Goal: Use online tool/utility: Utilize a website feature to perform a specific function

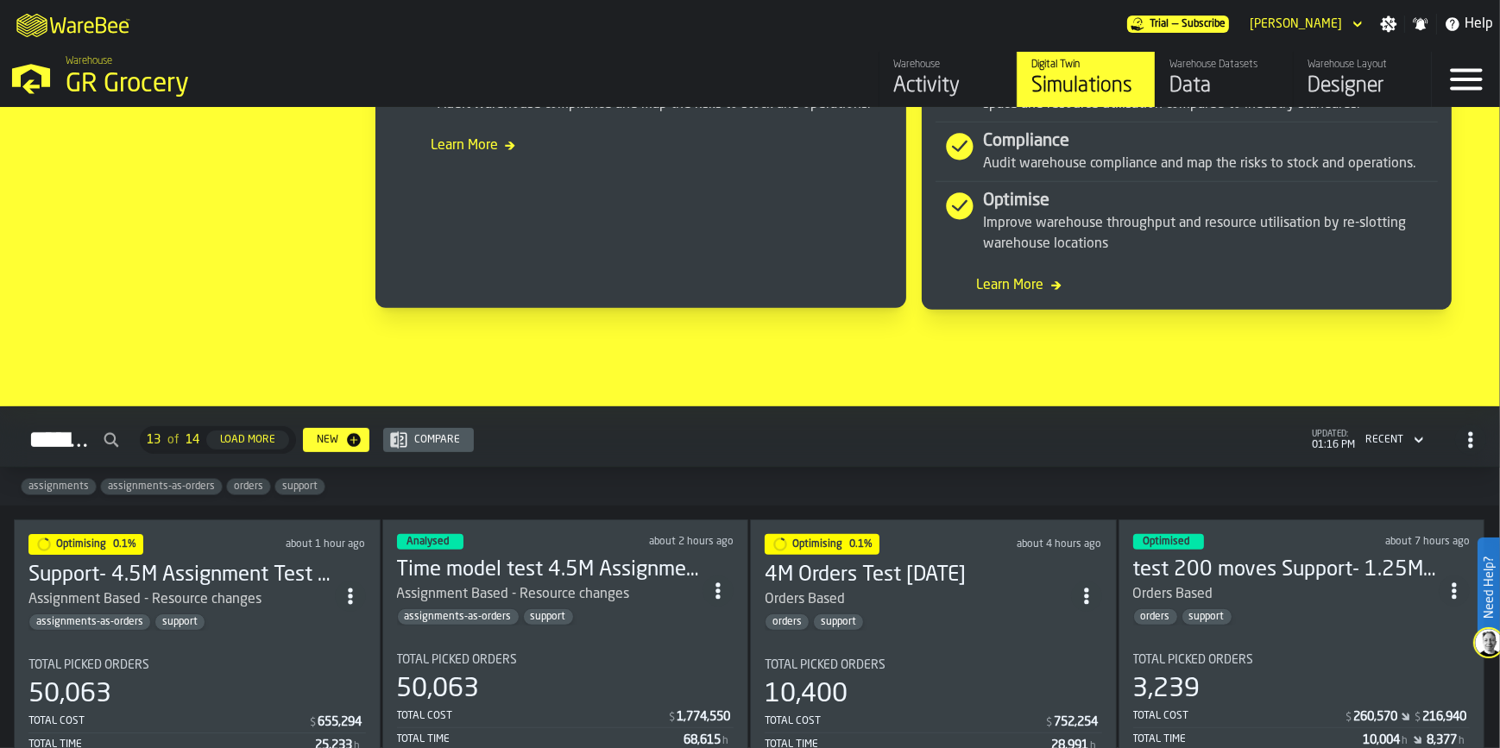
scroll to position [1257, 0]
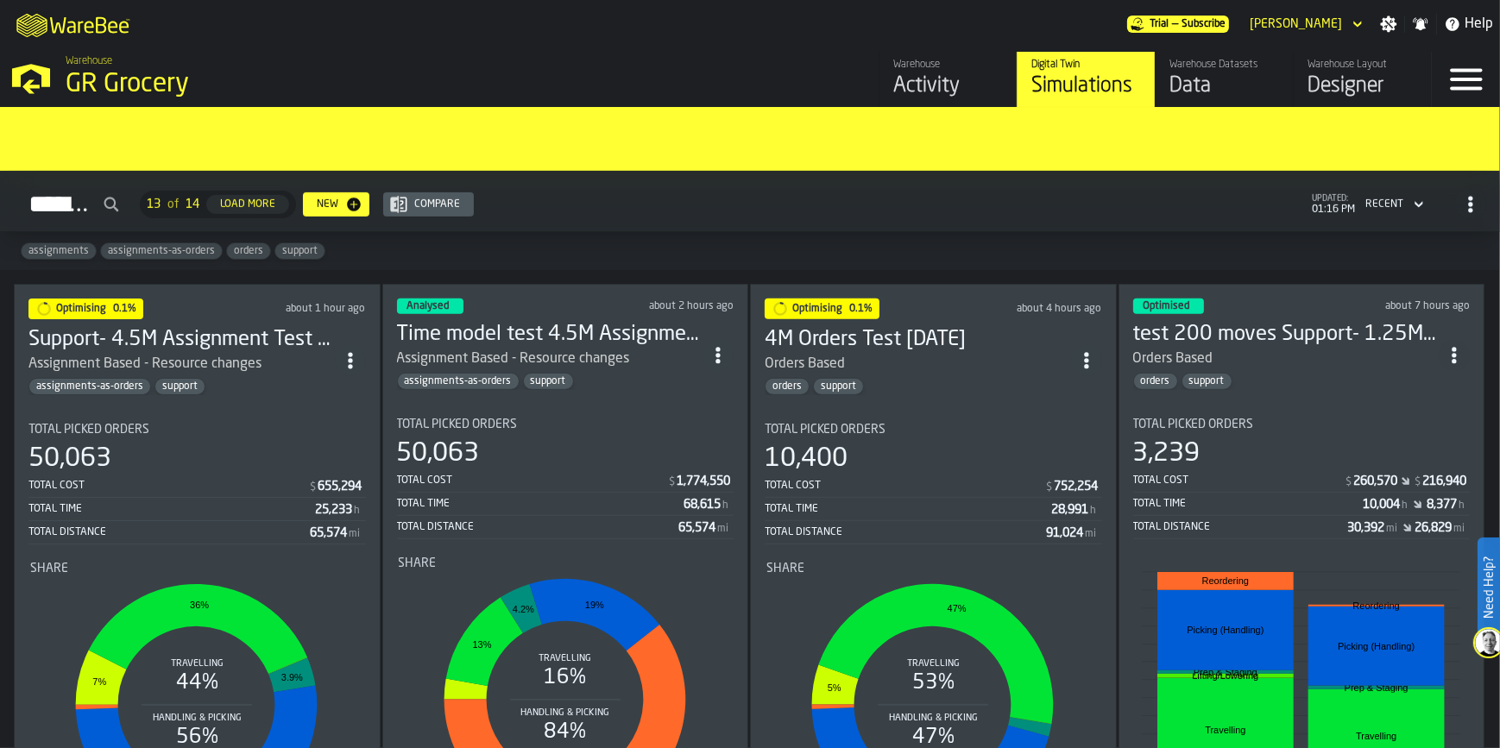
click at [575, 355] on div "Assignment Based - Resource changes" at bounding box center [513, 359] width 233 height 21
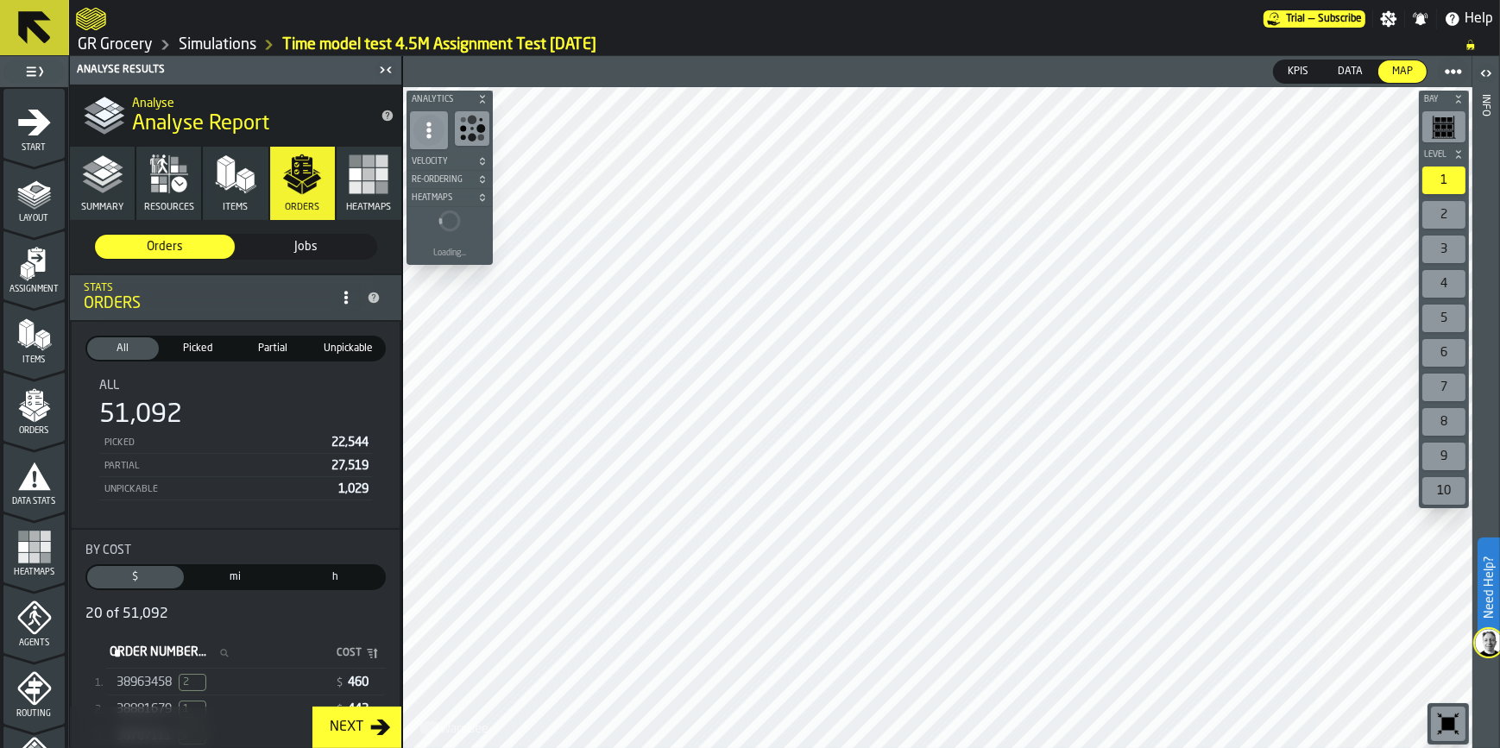
click at [111, 44] on link "GR Grocery" at bounding box center [115, 44] width 75 height 19
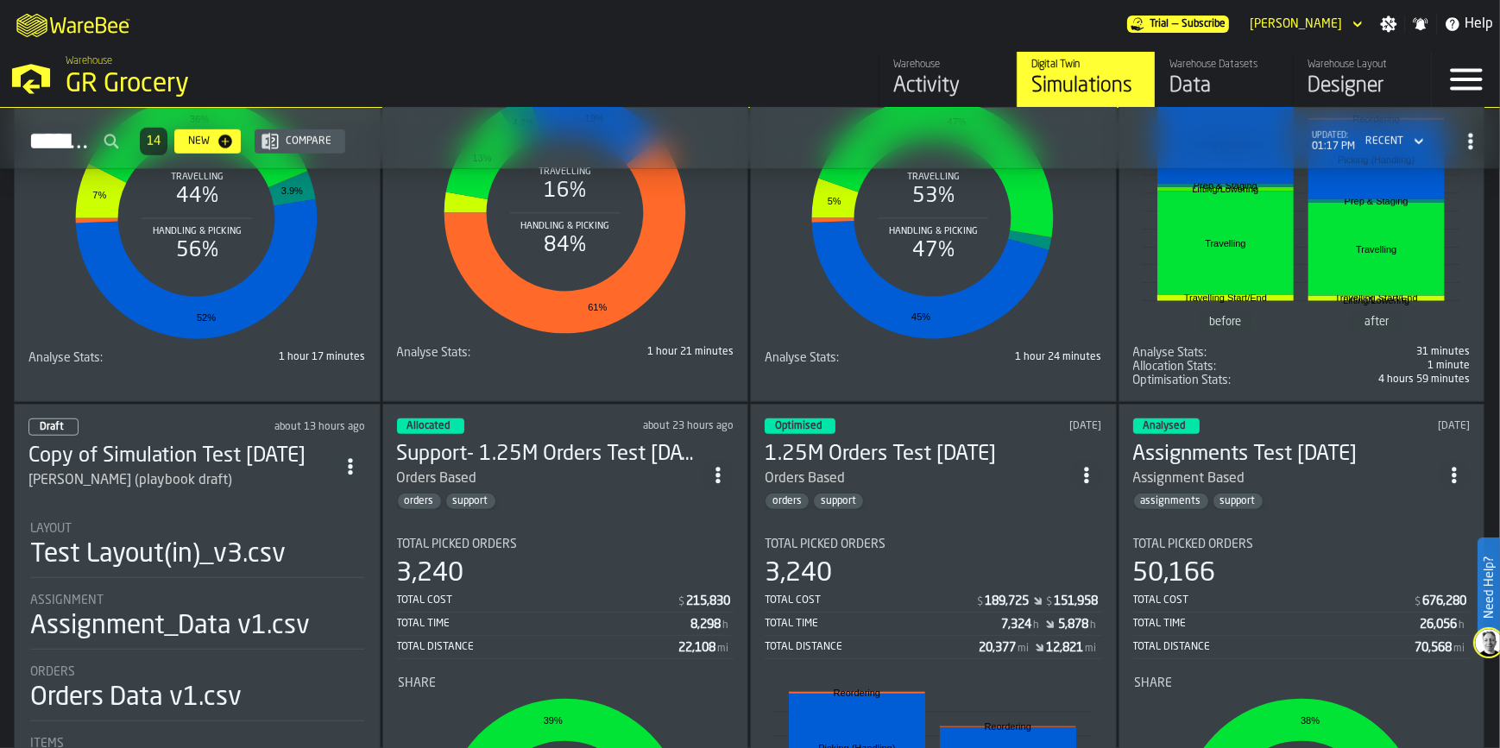
scroll to position [1883, 0]
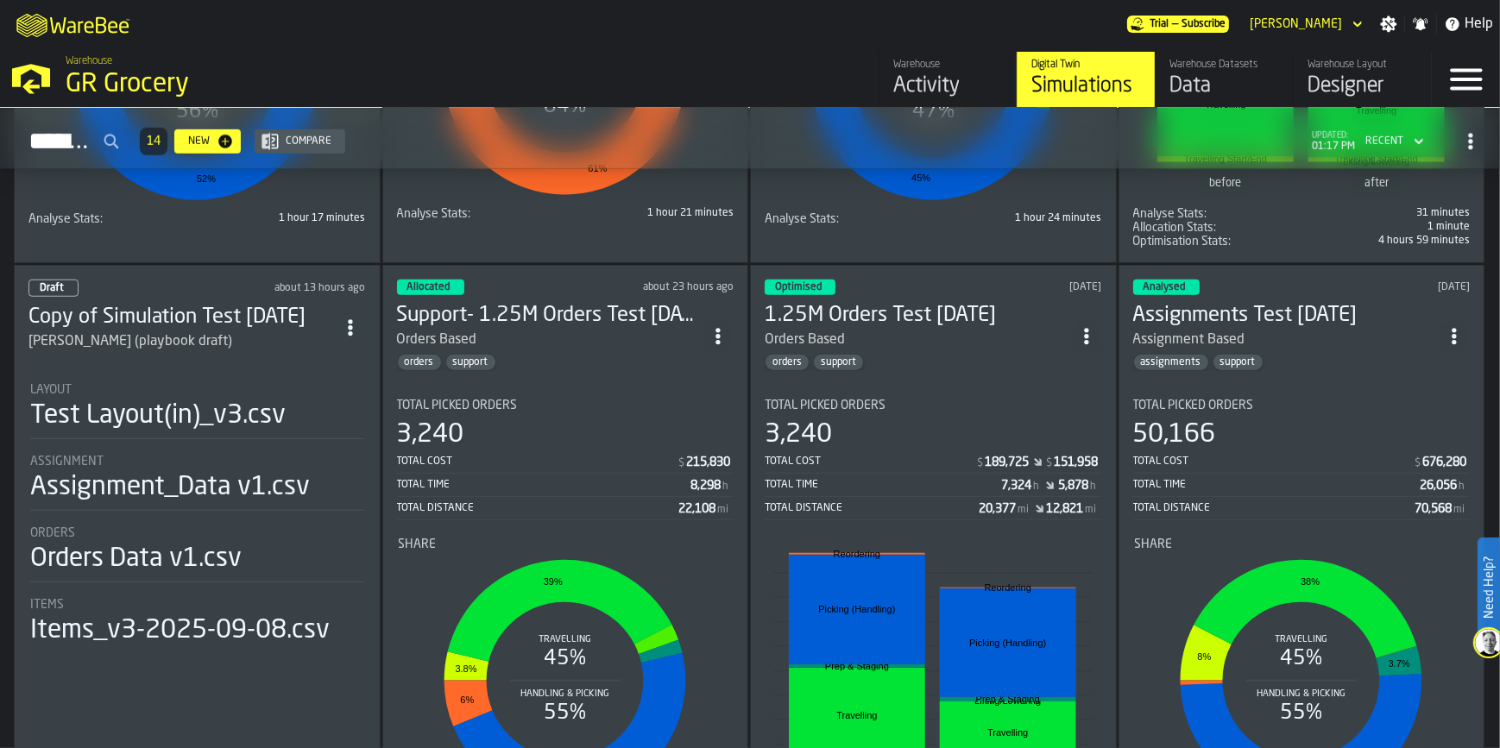
click at [189, 502] on div "Assignment Assignment_Data v1.csv" at bounding box center [197, 483] width 334 height 56
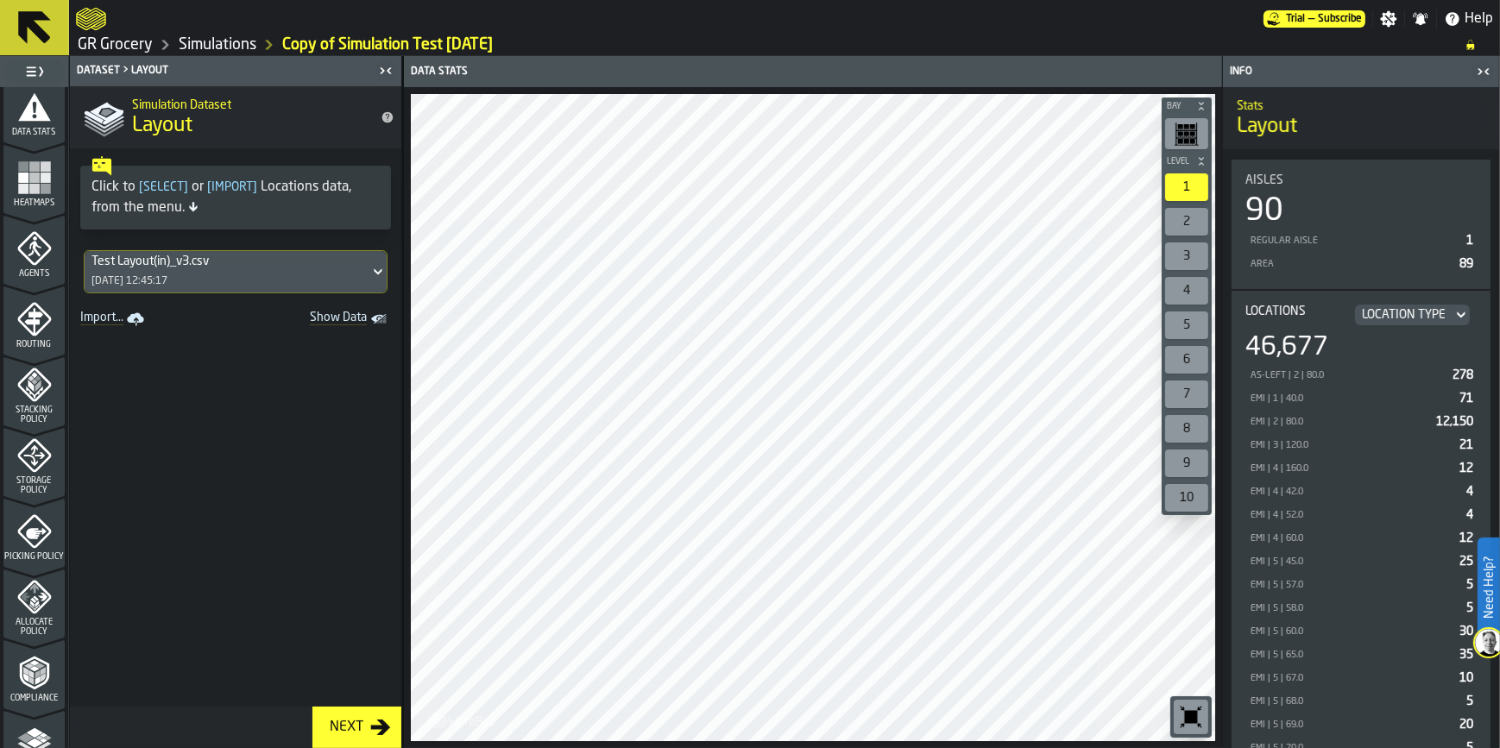
scroll to position [298, 0]
click at [29, 600] on icon "menu Picking Policy" at bounding box center [36, 605] width 21 height 11
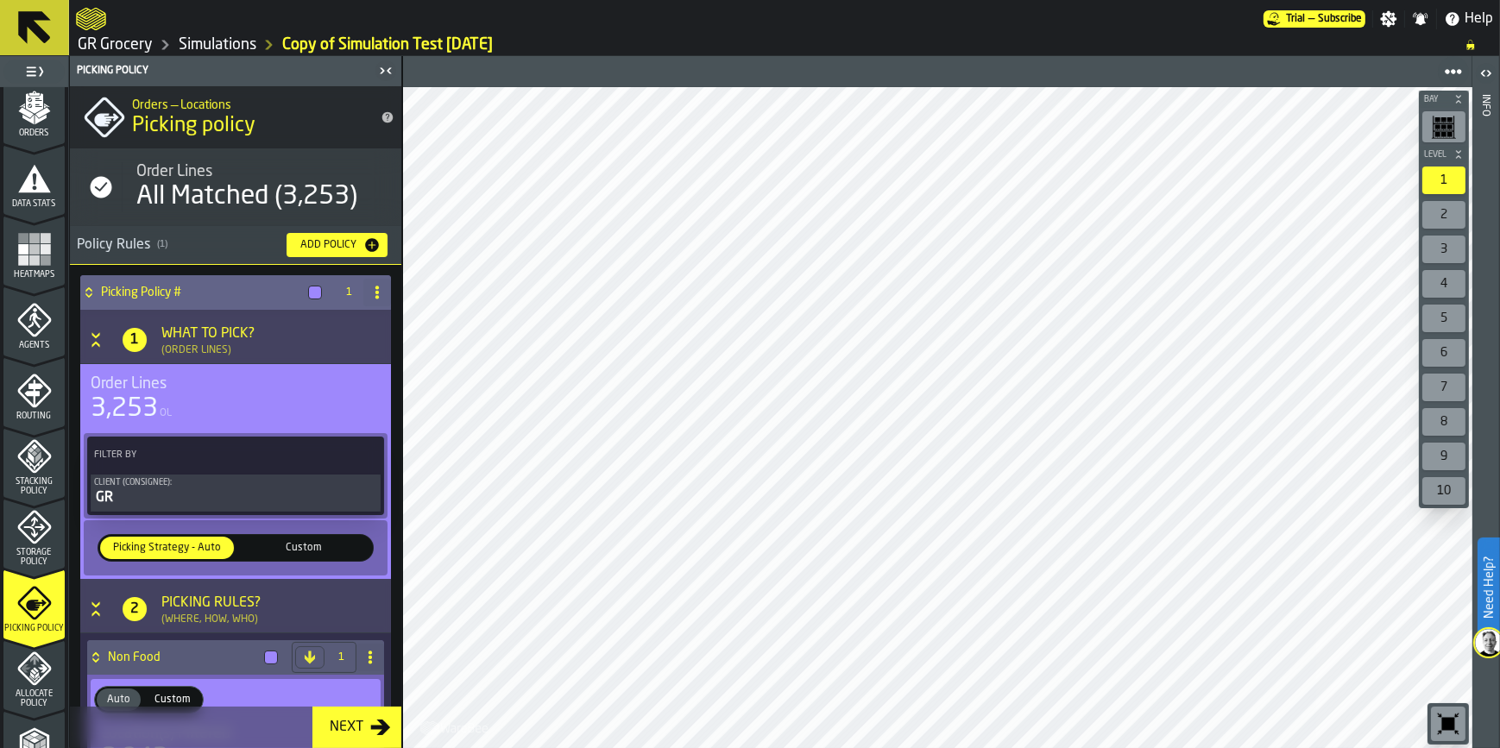
click at [294, 537] on div "Custom" at bounding box center [304, 548] width 134 height 22
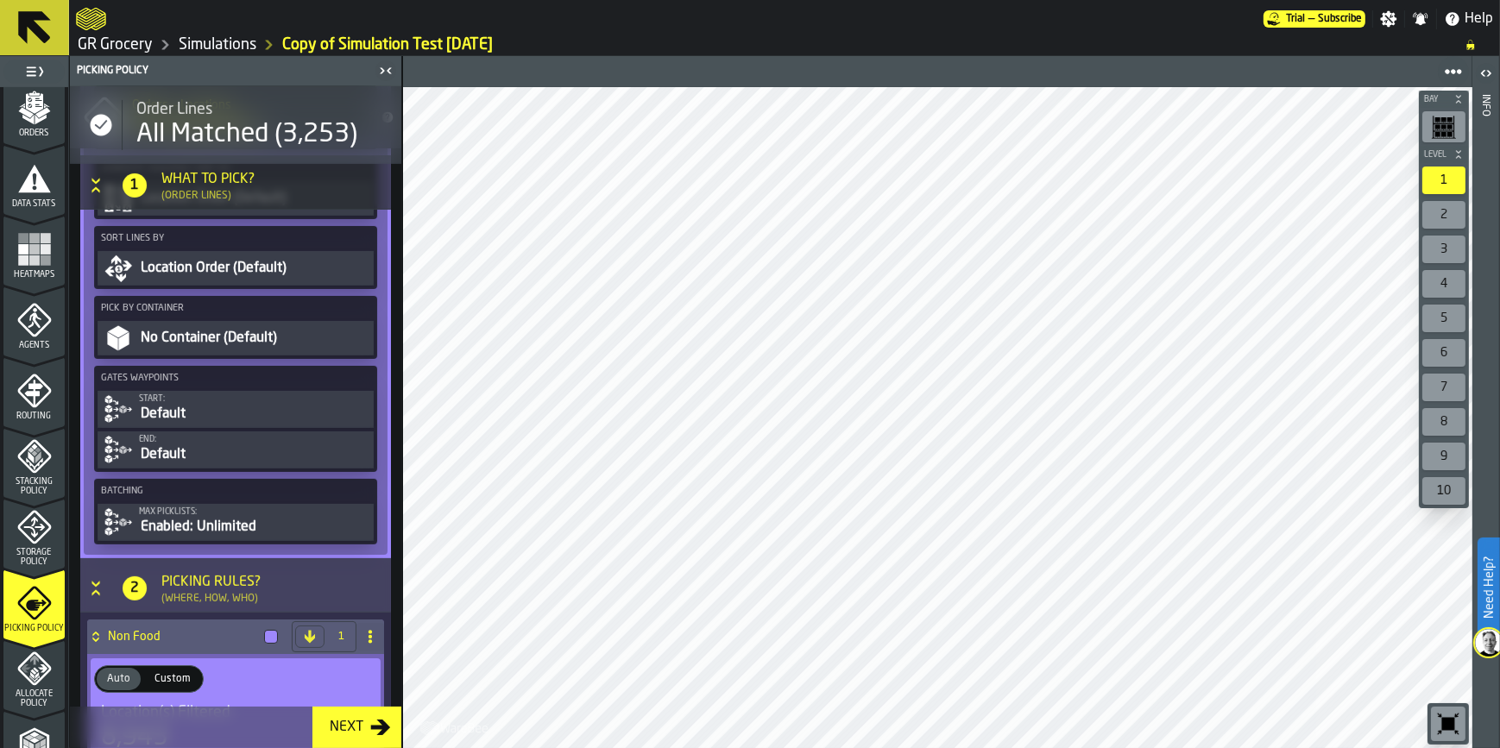
scroll to position [706, 0]
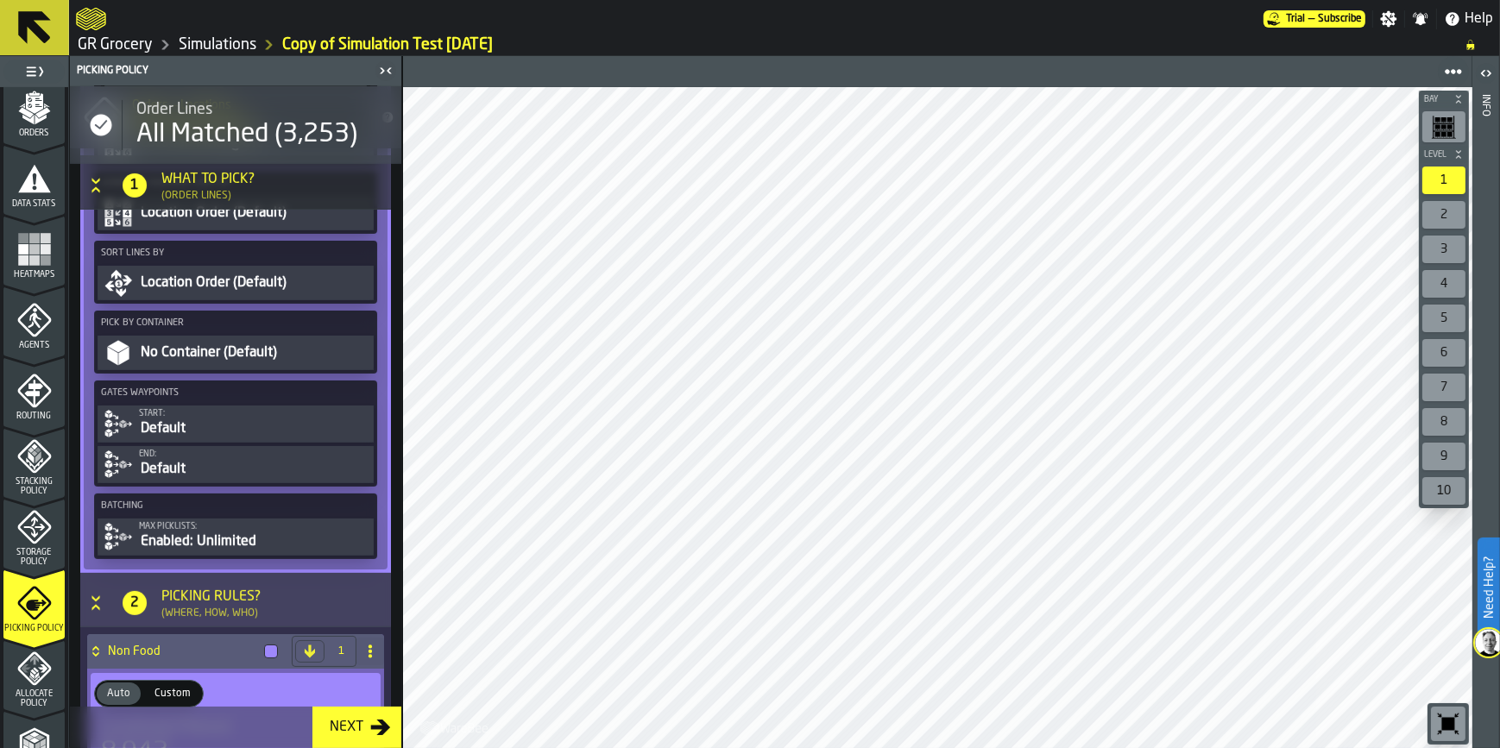
click at [192, 419] on div "Start:" at bounding box center [254, 413] width 231 height 9
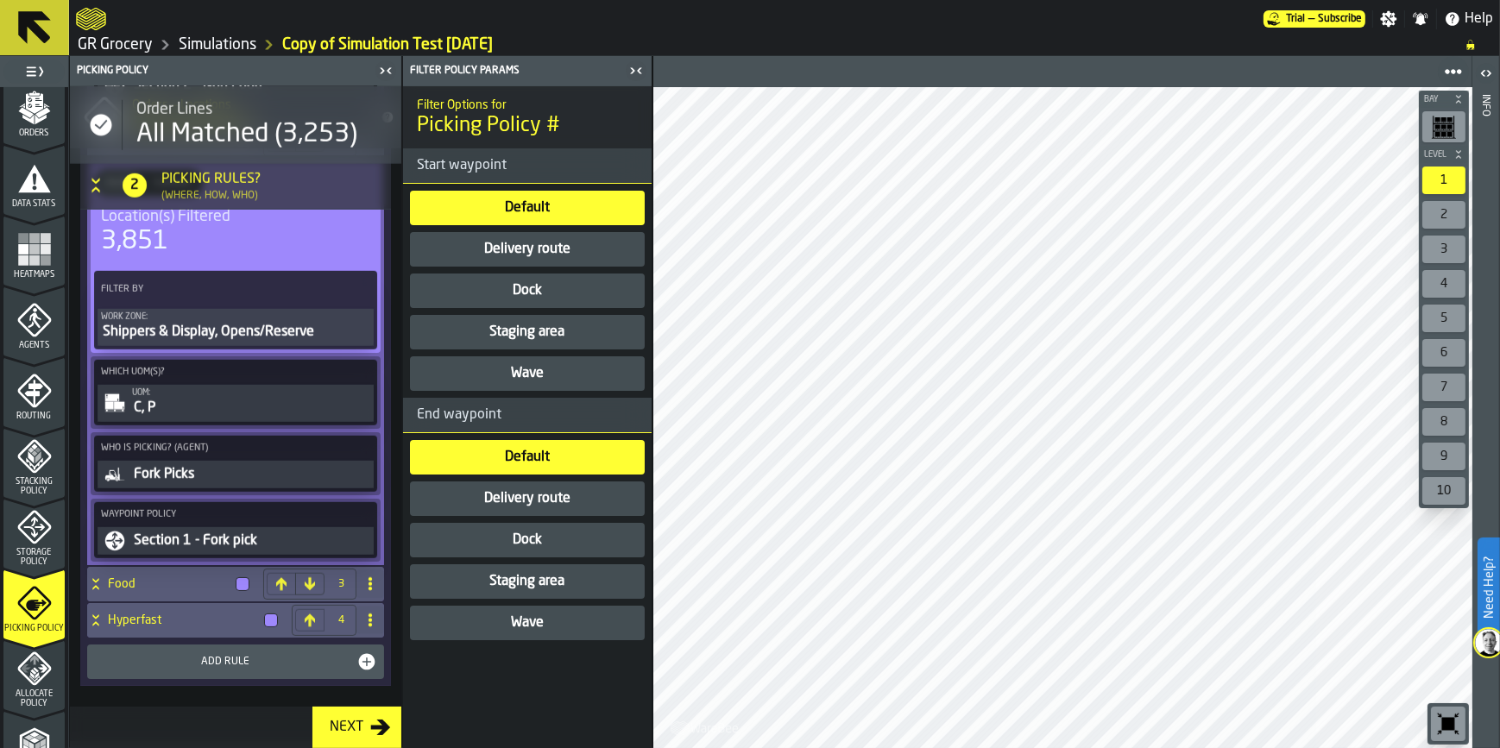
scroll to position [612, 0]
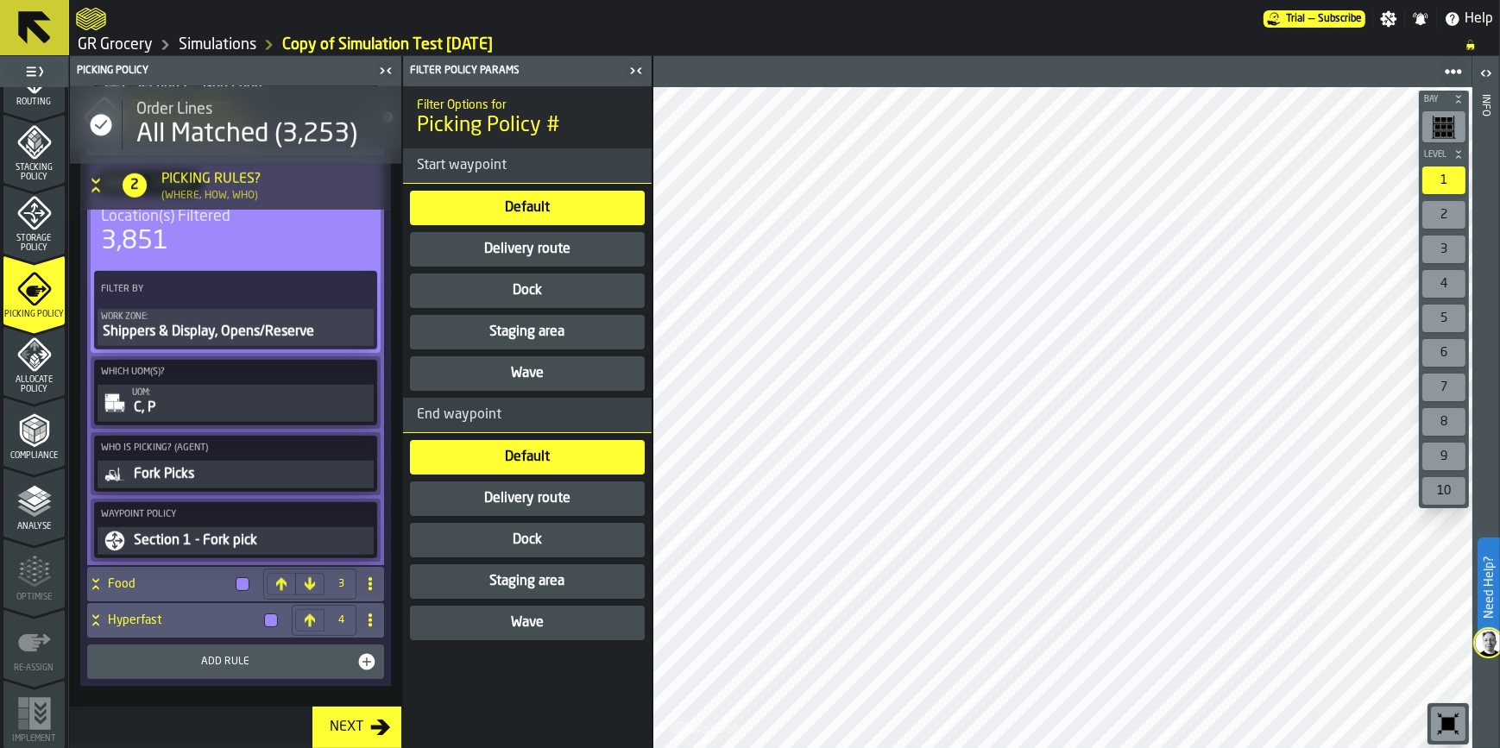
click at [43, 355] on icon "menu Allocate Policy" at bounding box center [41, 354] width 9 height 9
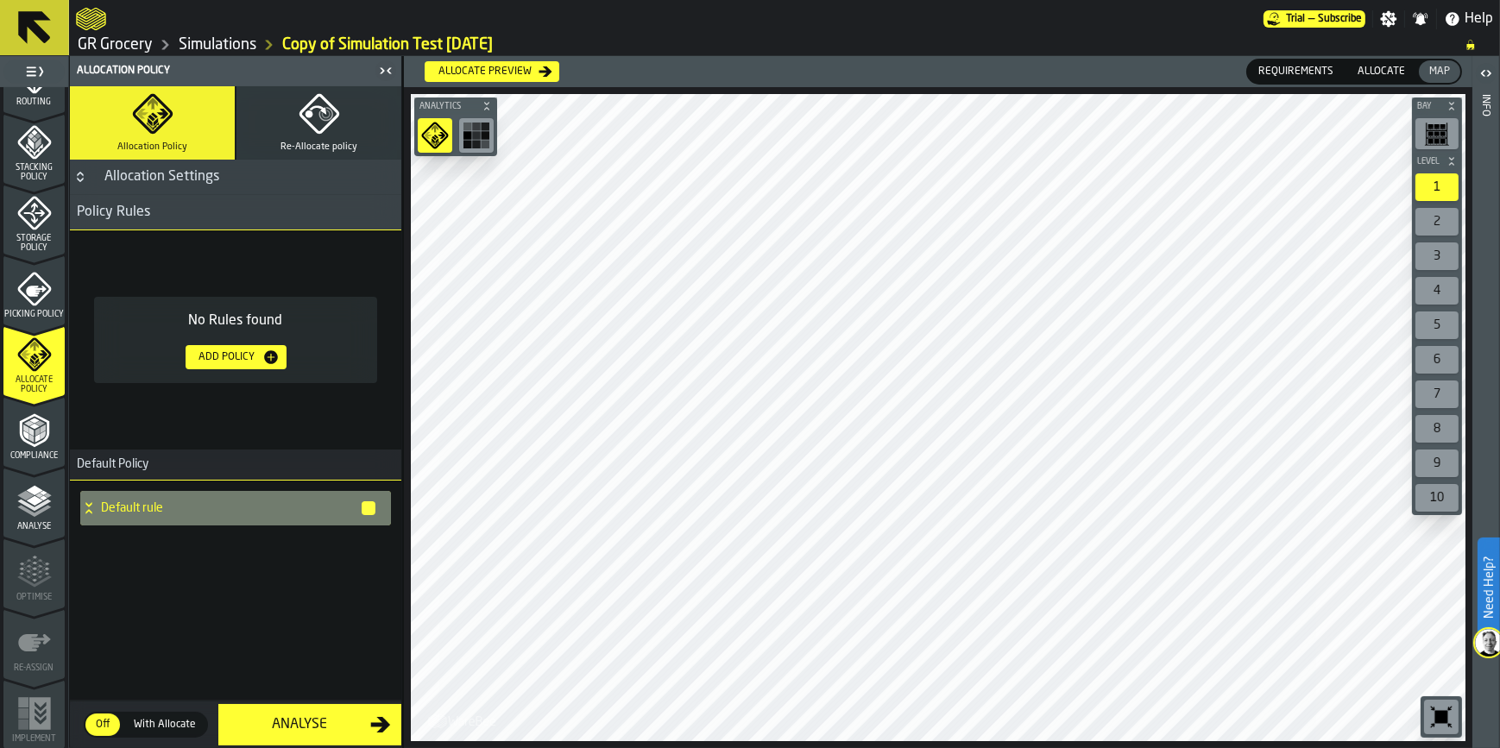
click at [233, 359] on div "Add Policy" at bounding box center [228, 357] width 70 height 12
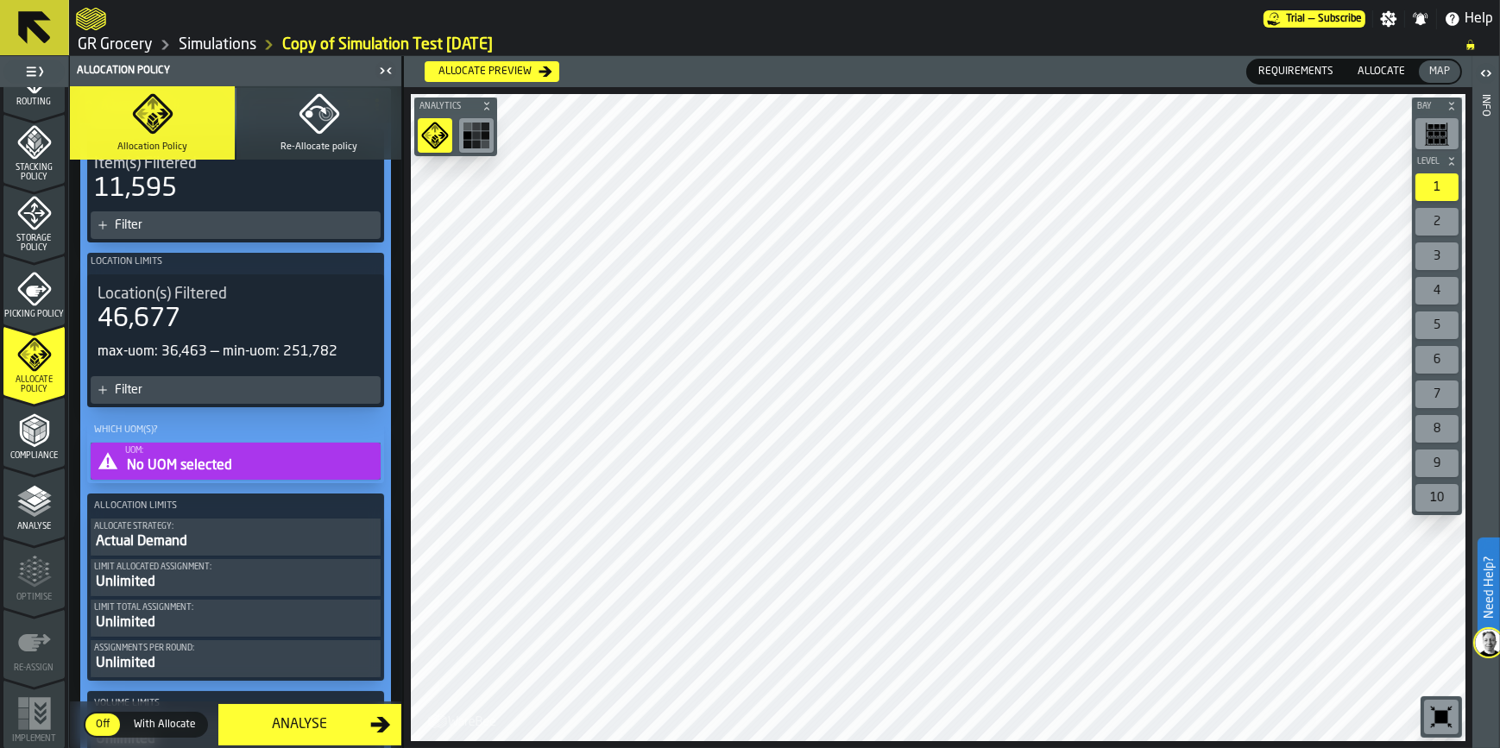
scroll to position [0, 0]
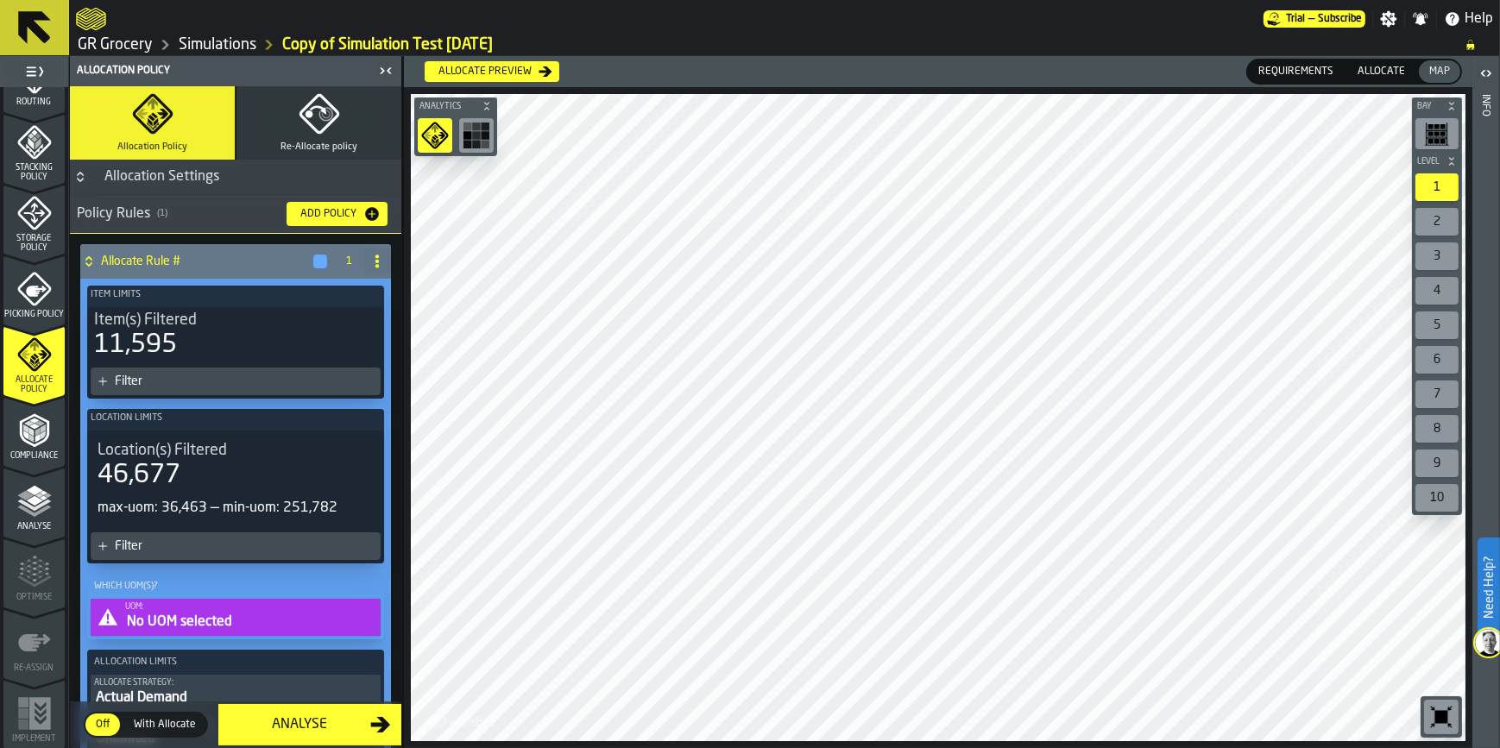
click at [376, 251] on span at bounding box center [377, 262] width 28 height 28
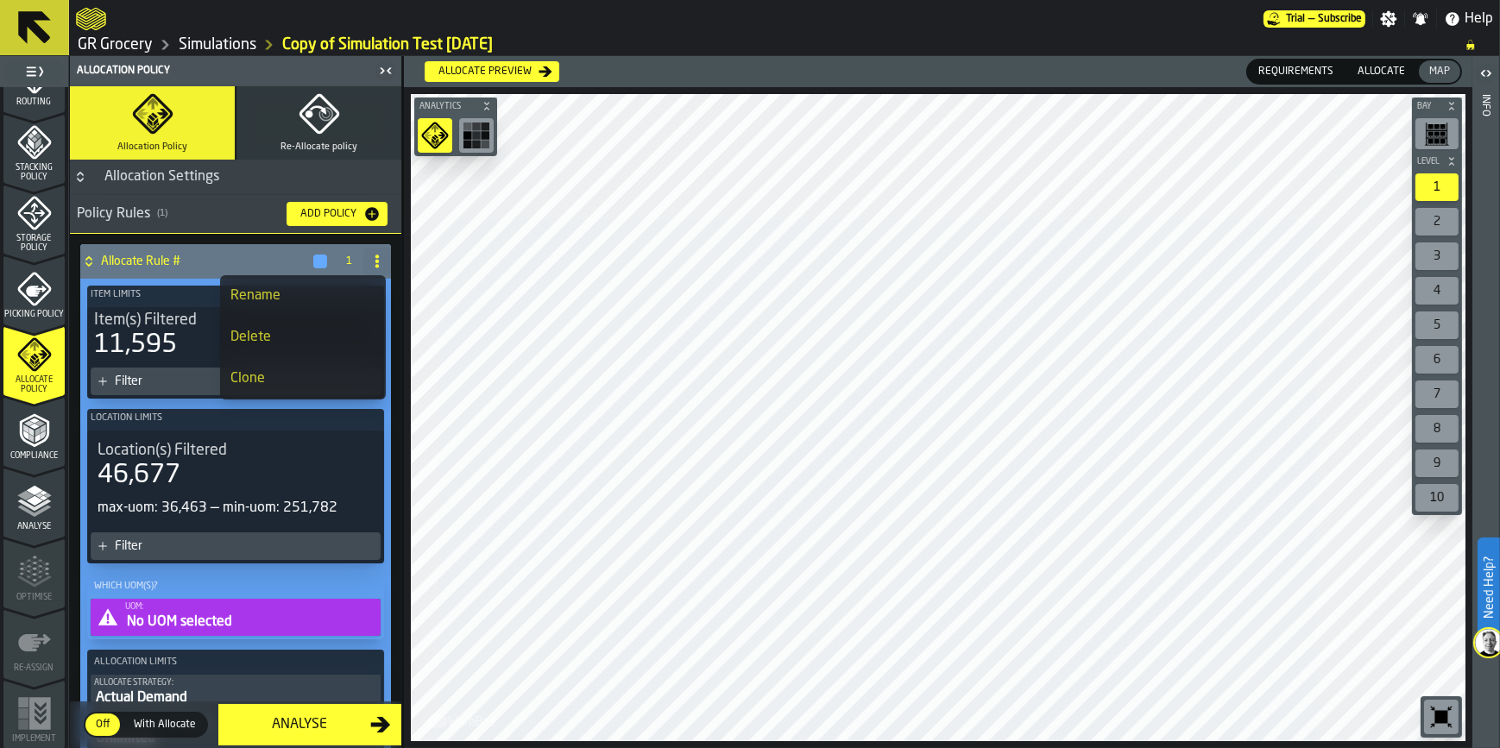
click at [281, 335] on div "Delete" at bounding box center [302, 337] width 145 height 21
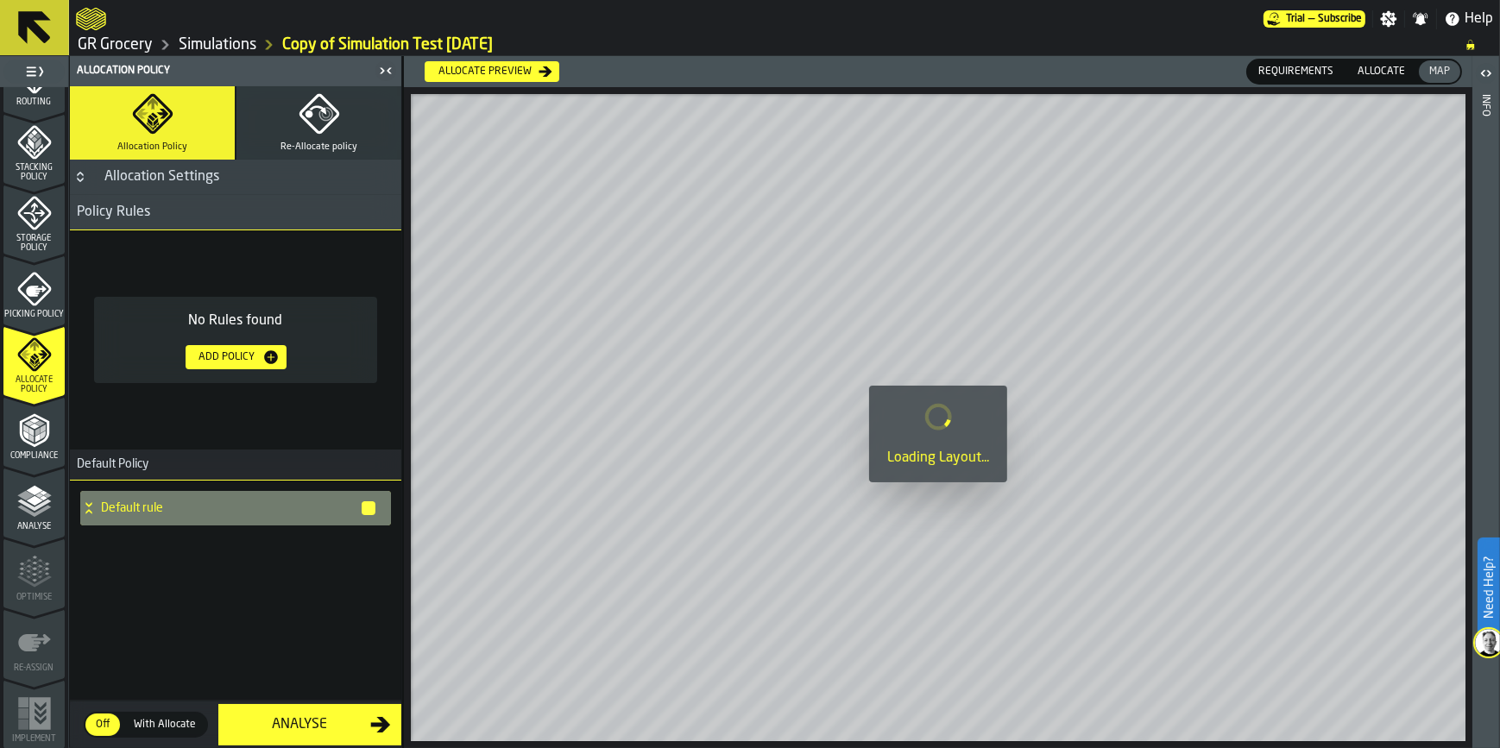
click at [117, 38] on link "GR Grocery" at bounding box center [115, 44] width 75 height 19
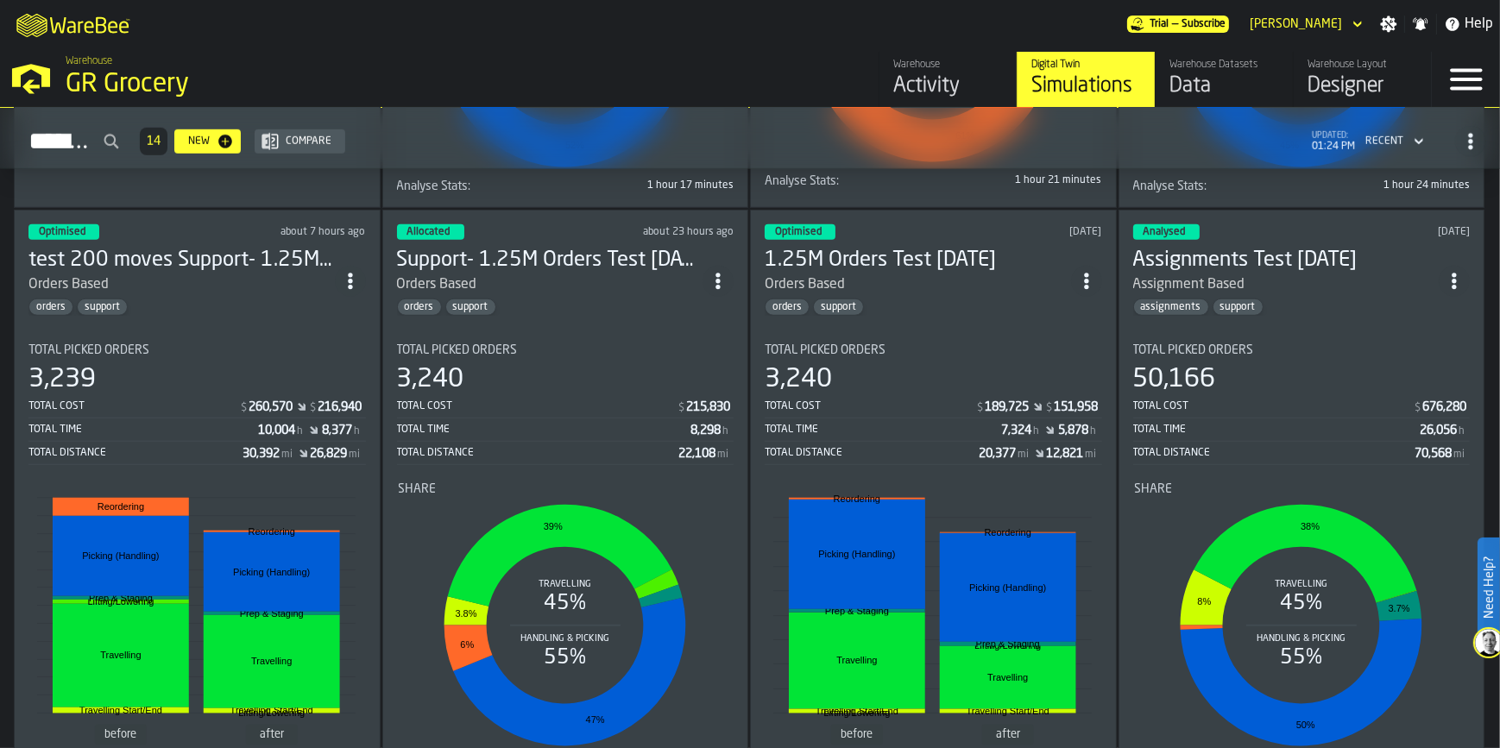
scroll to position [1896, 0]
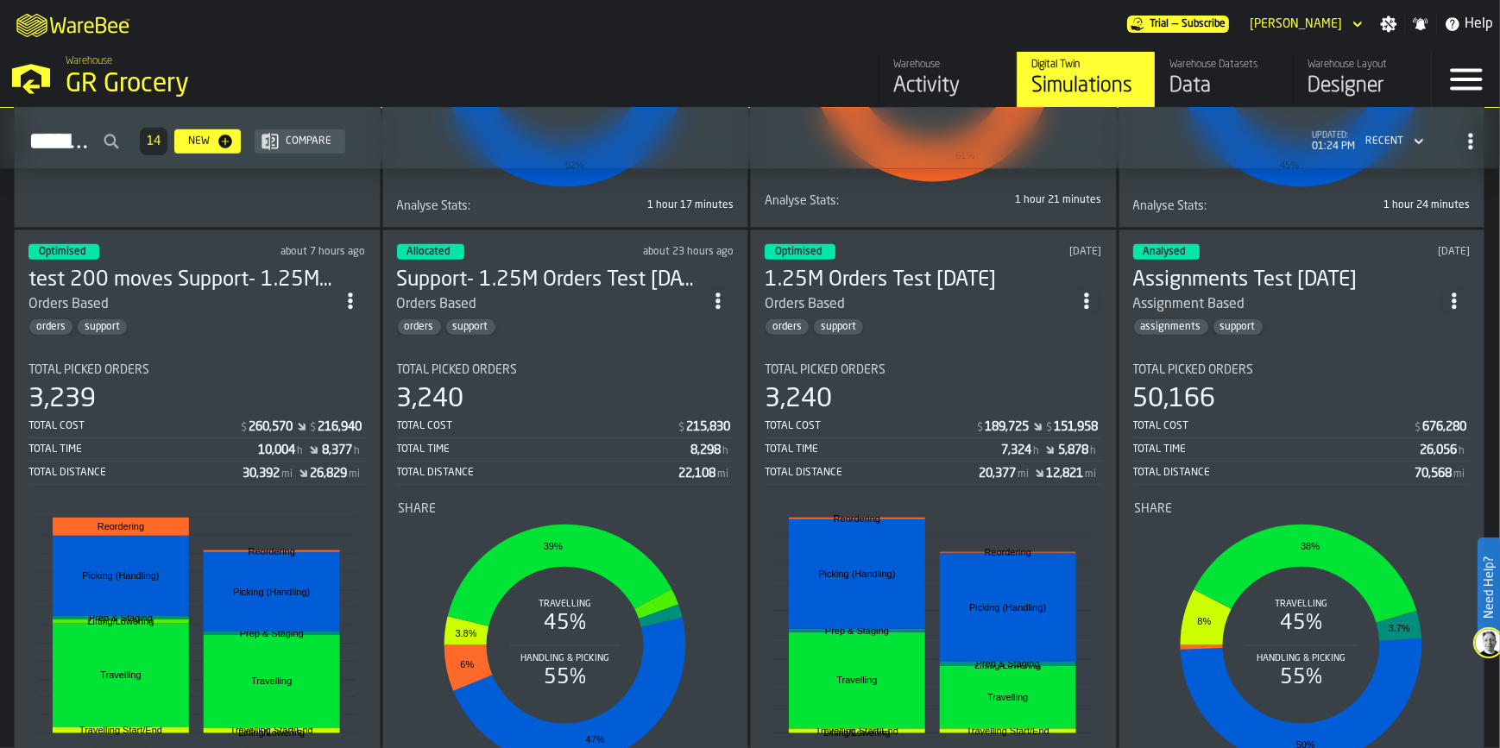
click at [931, 294] on div "Orders Based" at bounding box center [918, 304] width 306 height 21
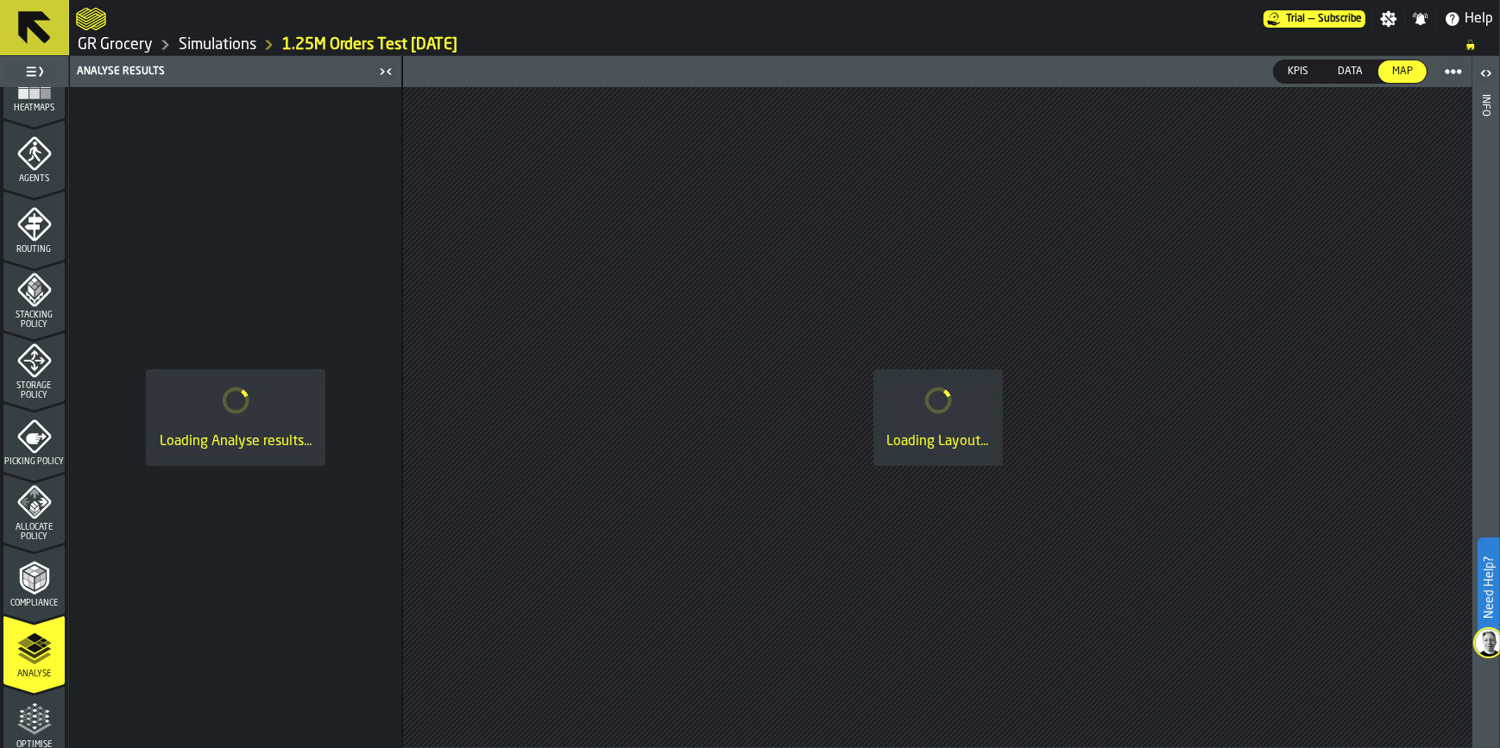
scroll to position [470, 0]
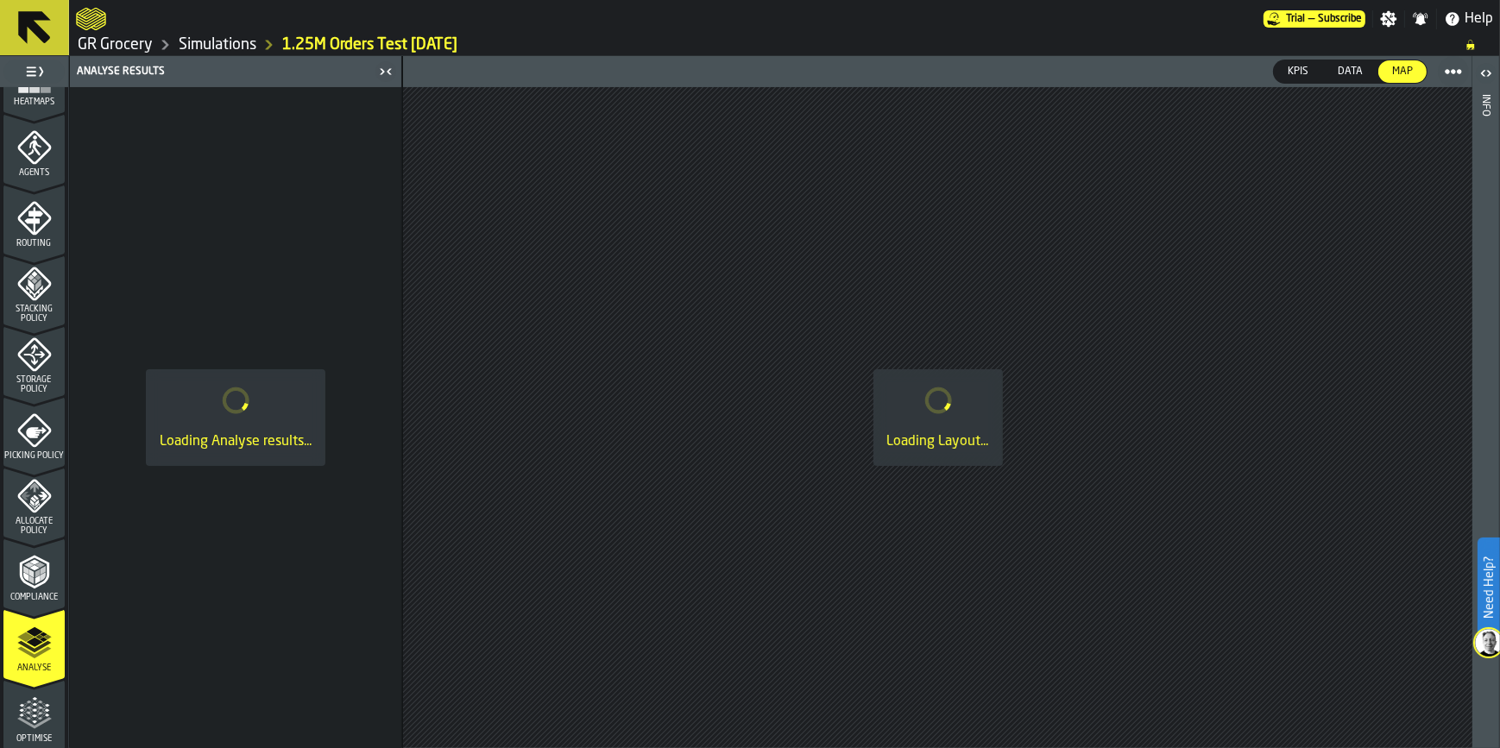
click at [50, 499] on div "Allocate Policy" at bounding box center [33, 507] width 61 height 57
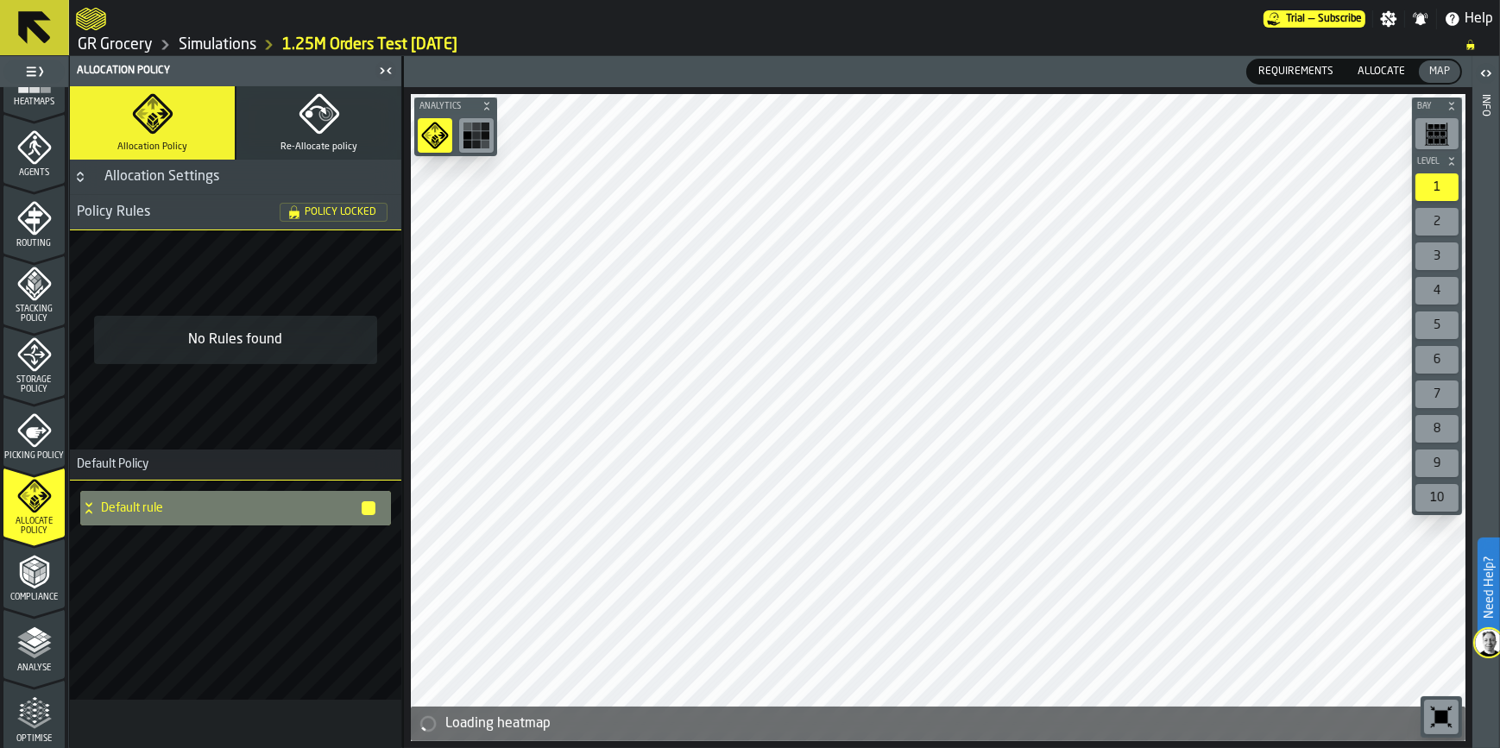
click at [123, 44] on link "GR Grocery" at bounding box center [115, 44] width 75 height 19
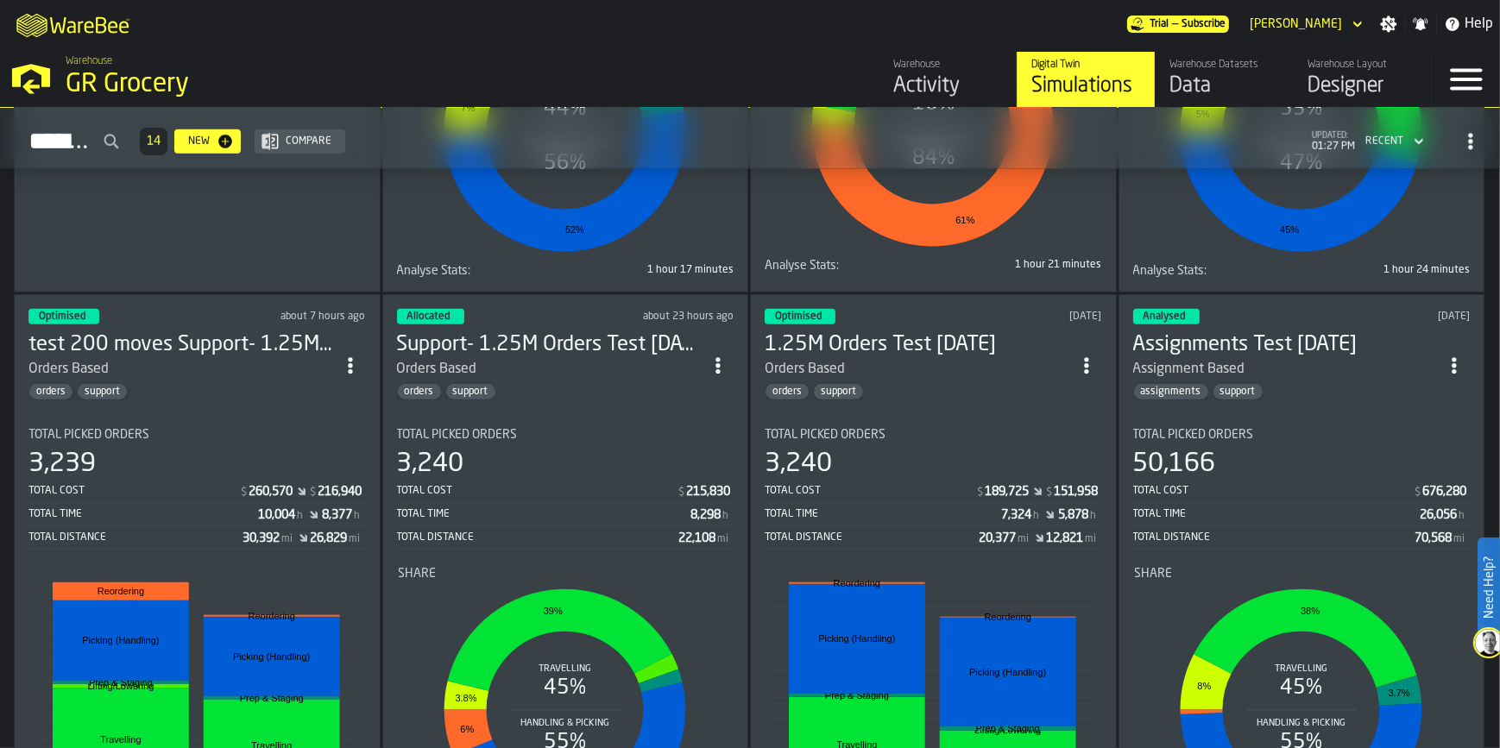
scroll to position [1804, 0]
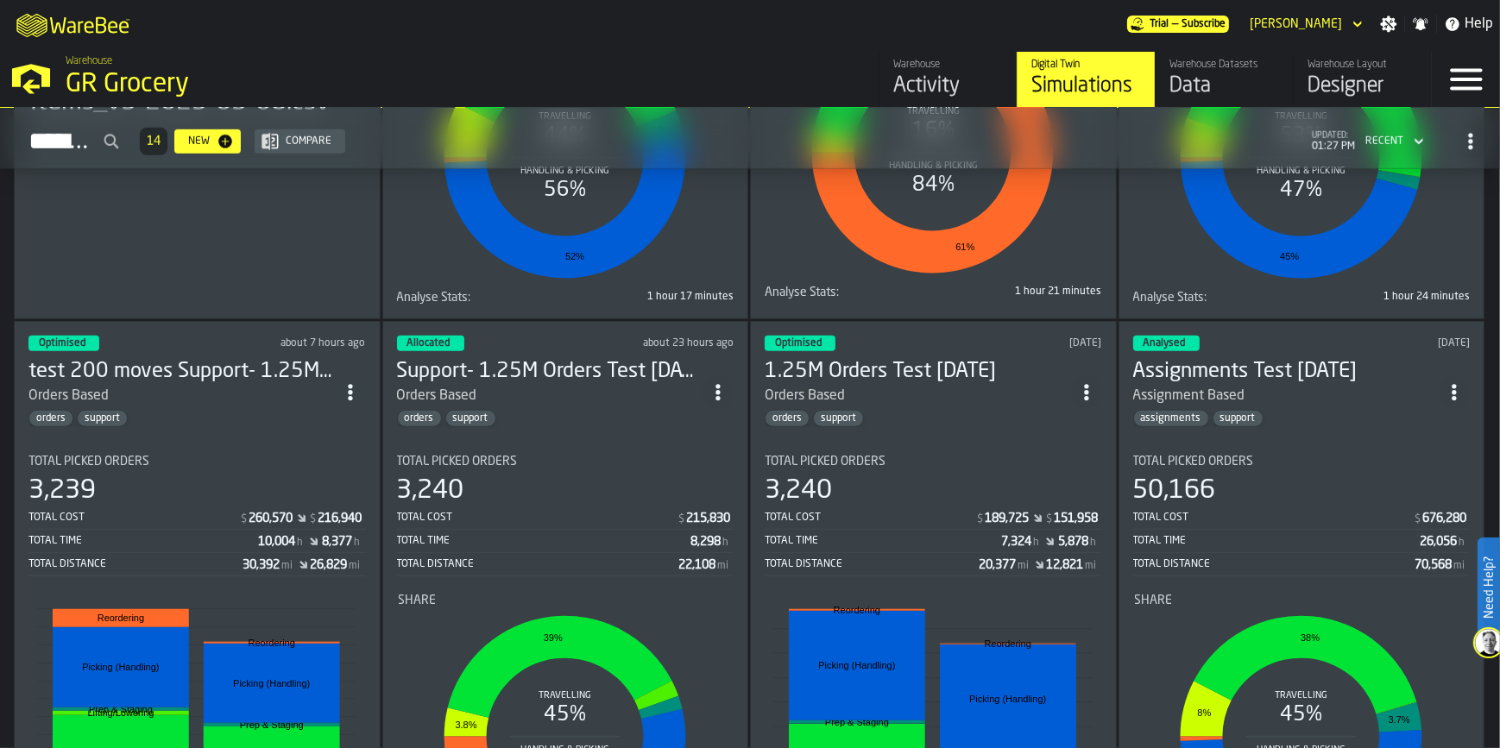
click at [630, 369] on h3 "Support- 1.25M Orders Test [DATE]" at bounding box center [550, 372] width 306 height 28
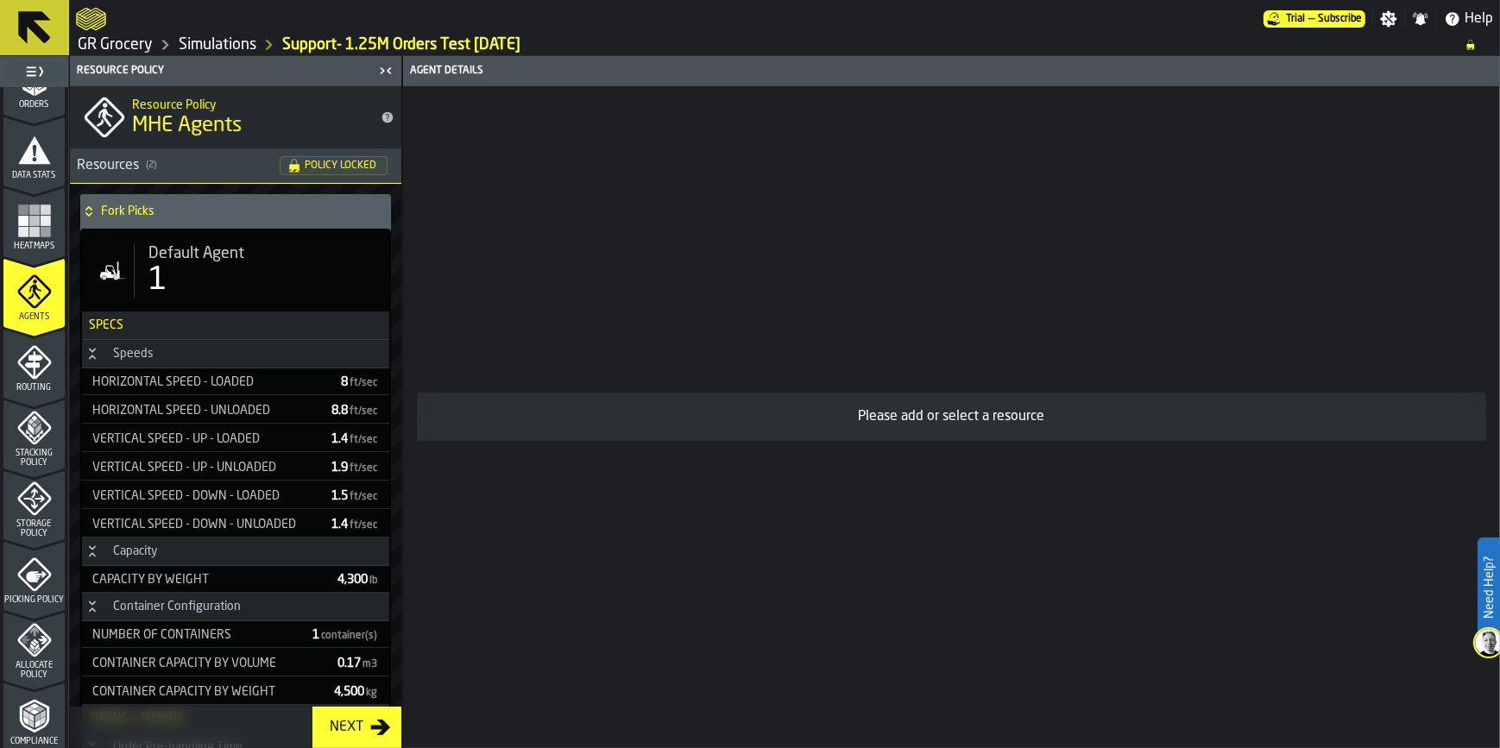
scroll to position [470, 0]
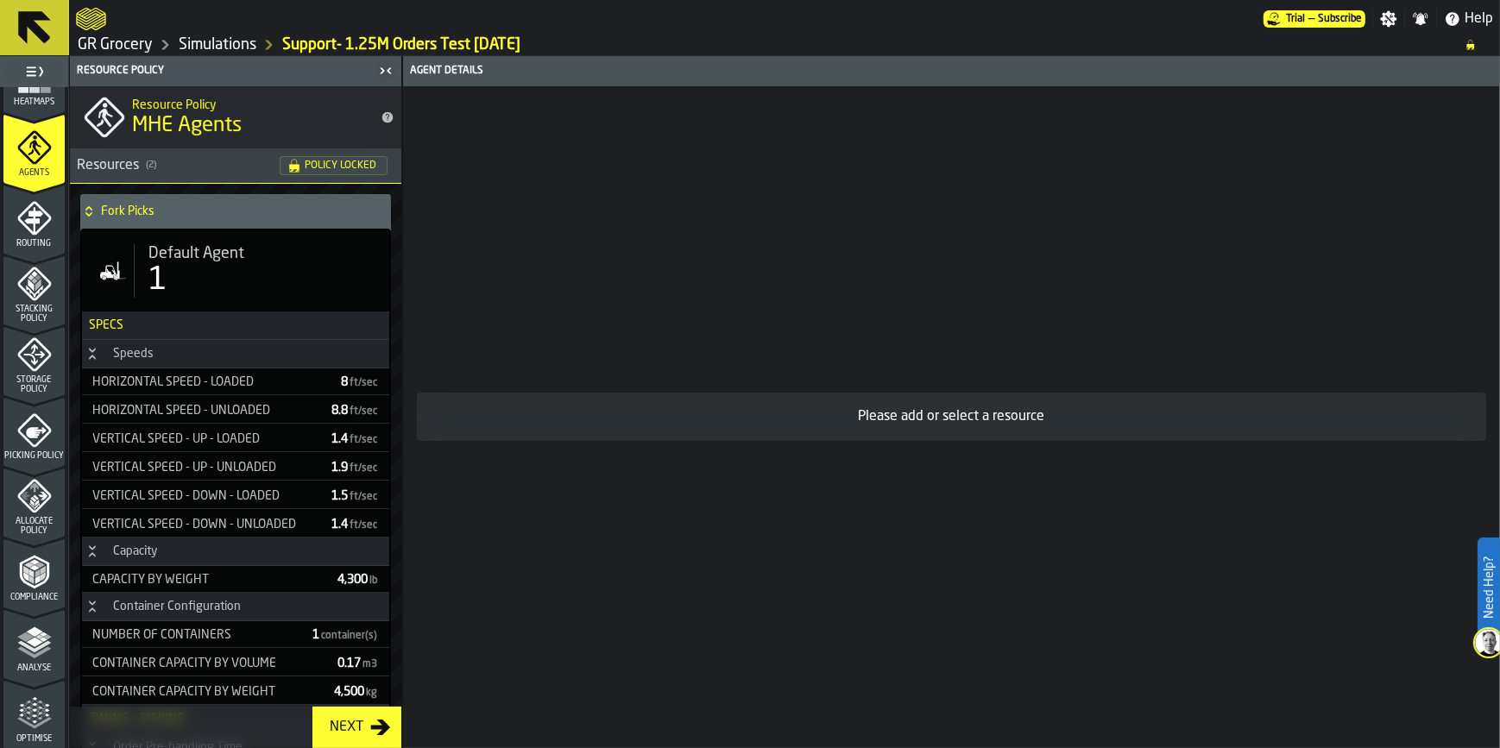
click at [17, 510] on icon "menu Allocate Policy" at bounding box center [34, 496] width 35 height 35
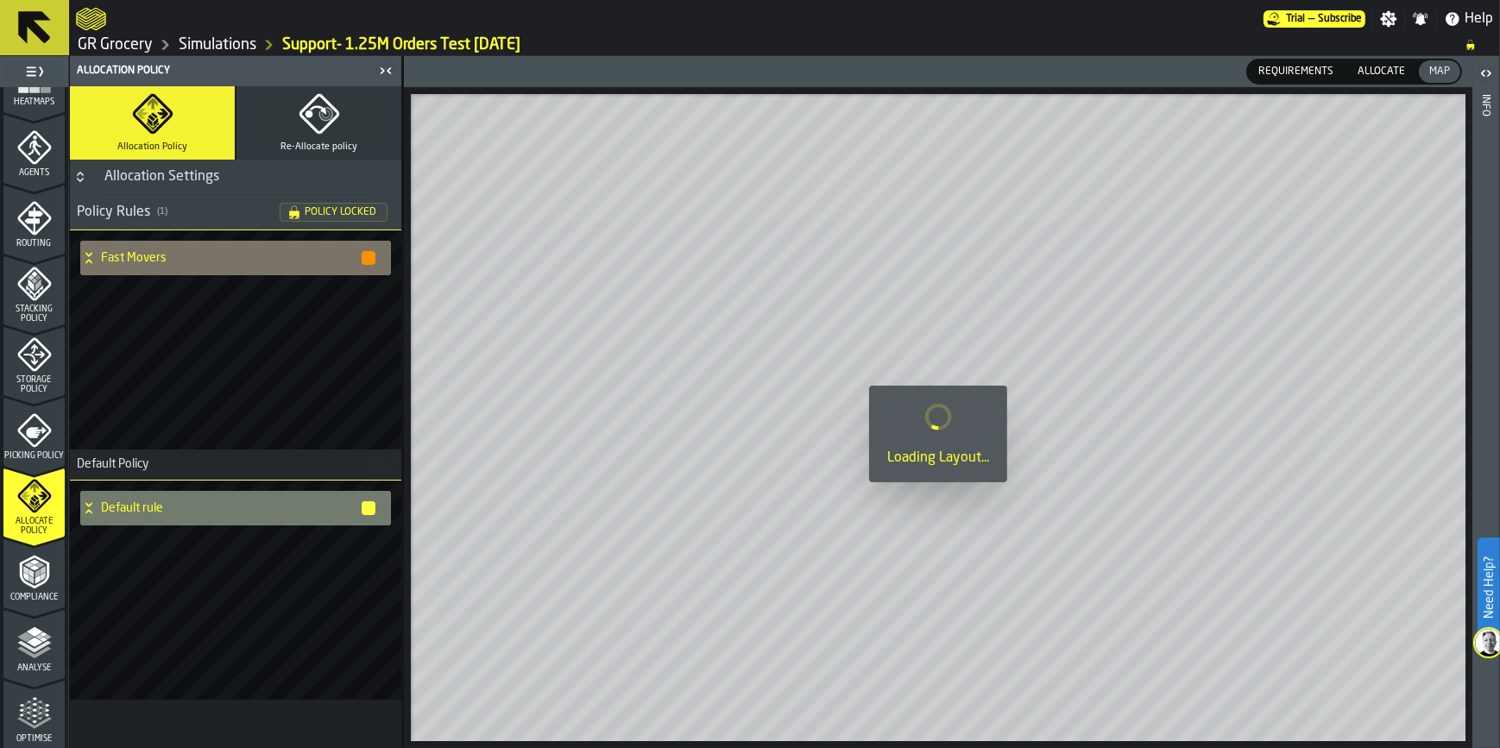
click at [103, 256] on h4 "Fast Movers" at bounding box center [230, 258] width 259 height 14
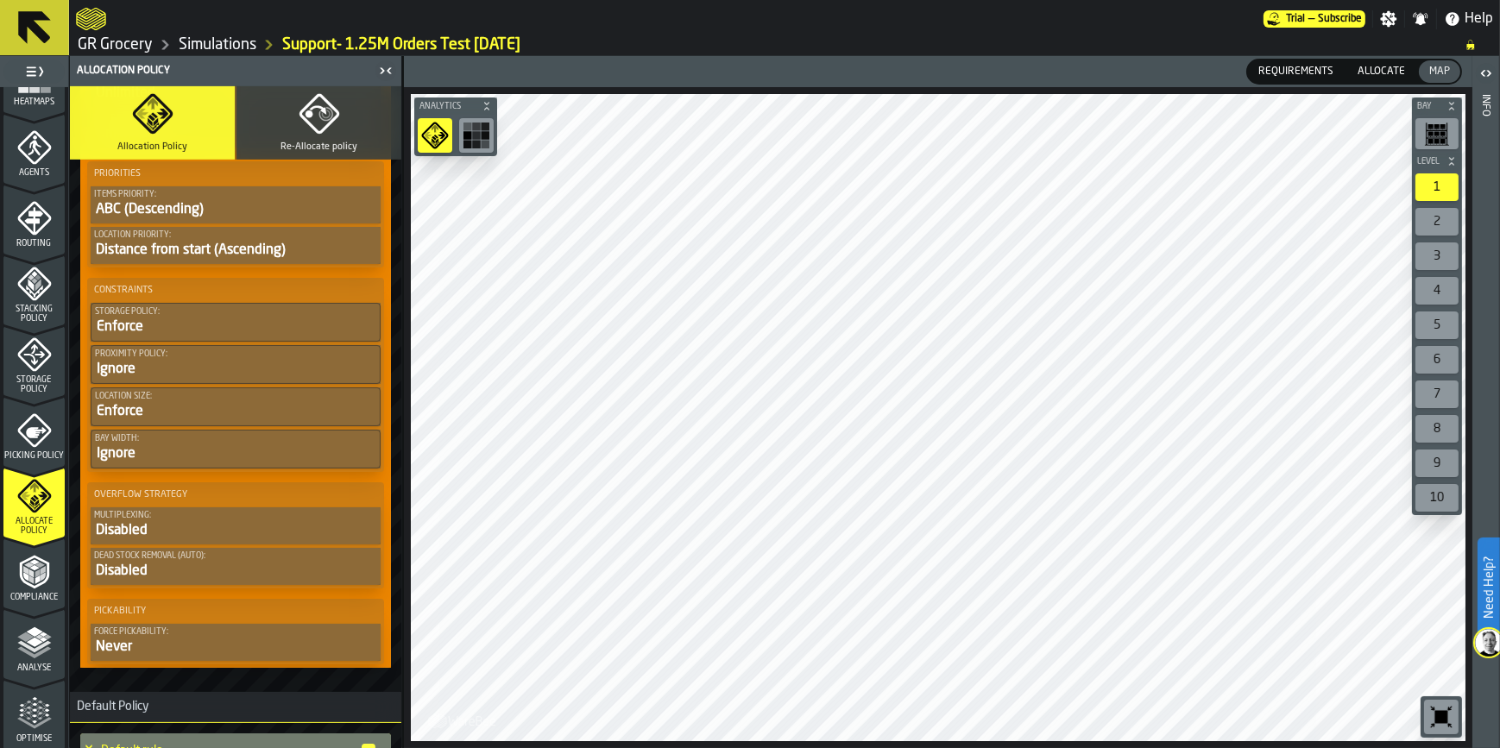
scroll to position [941, 0]
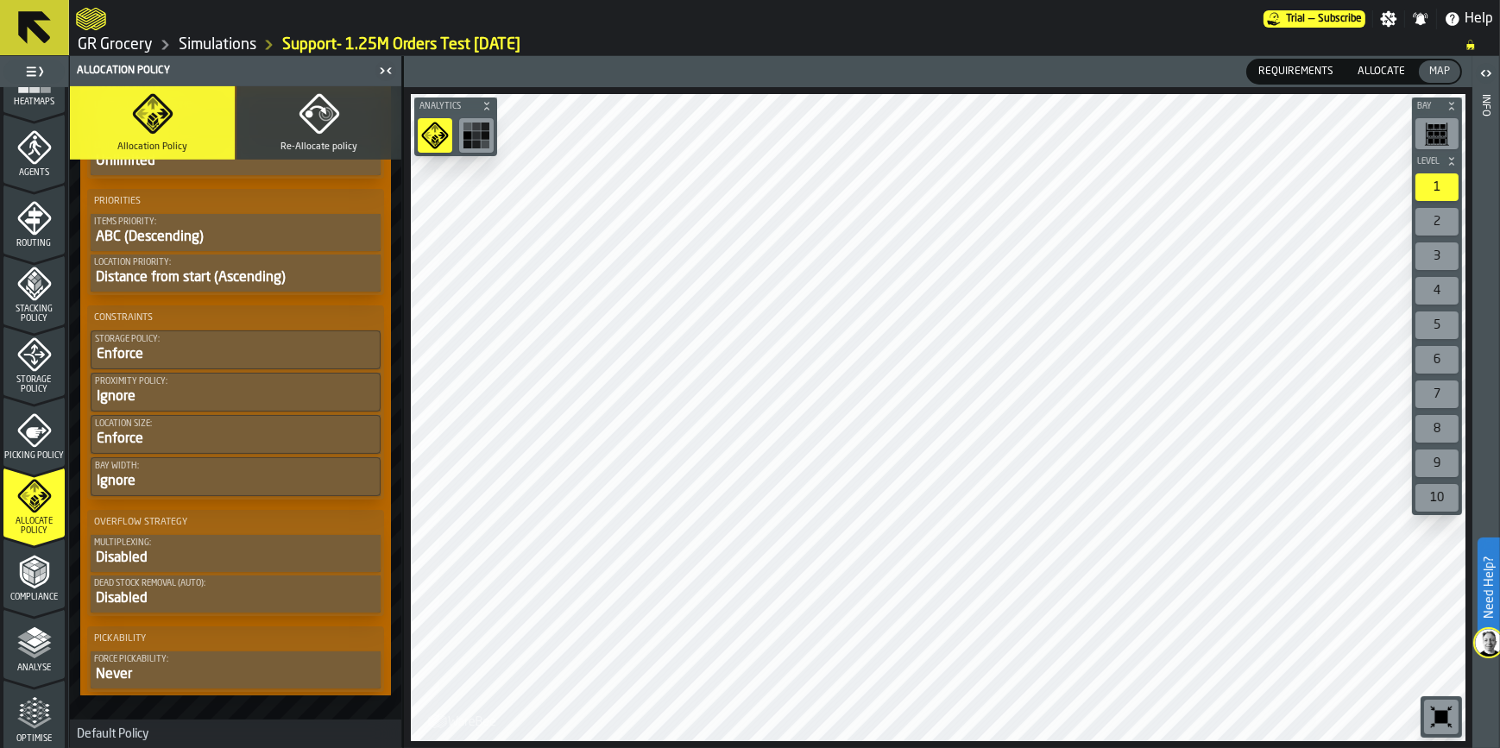
click at [325, 129] on icon "button" at bounding box center [319, 113] width 41 height 41
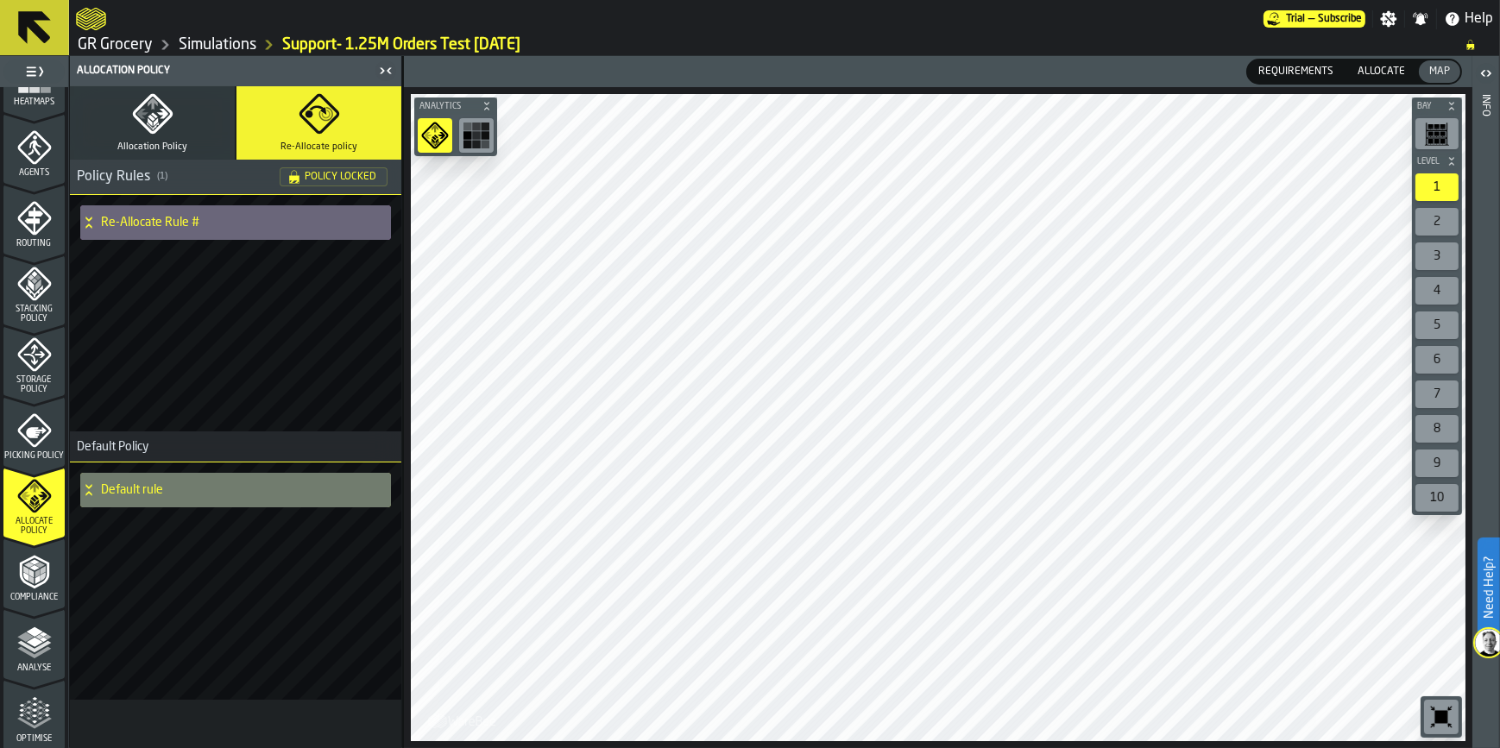
scroll to position [0, 0]
click at [84, 223] on icon at bounding box center [88, 223] width 17 height 14
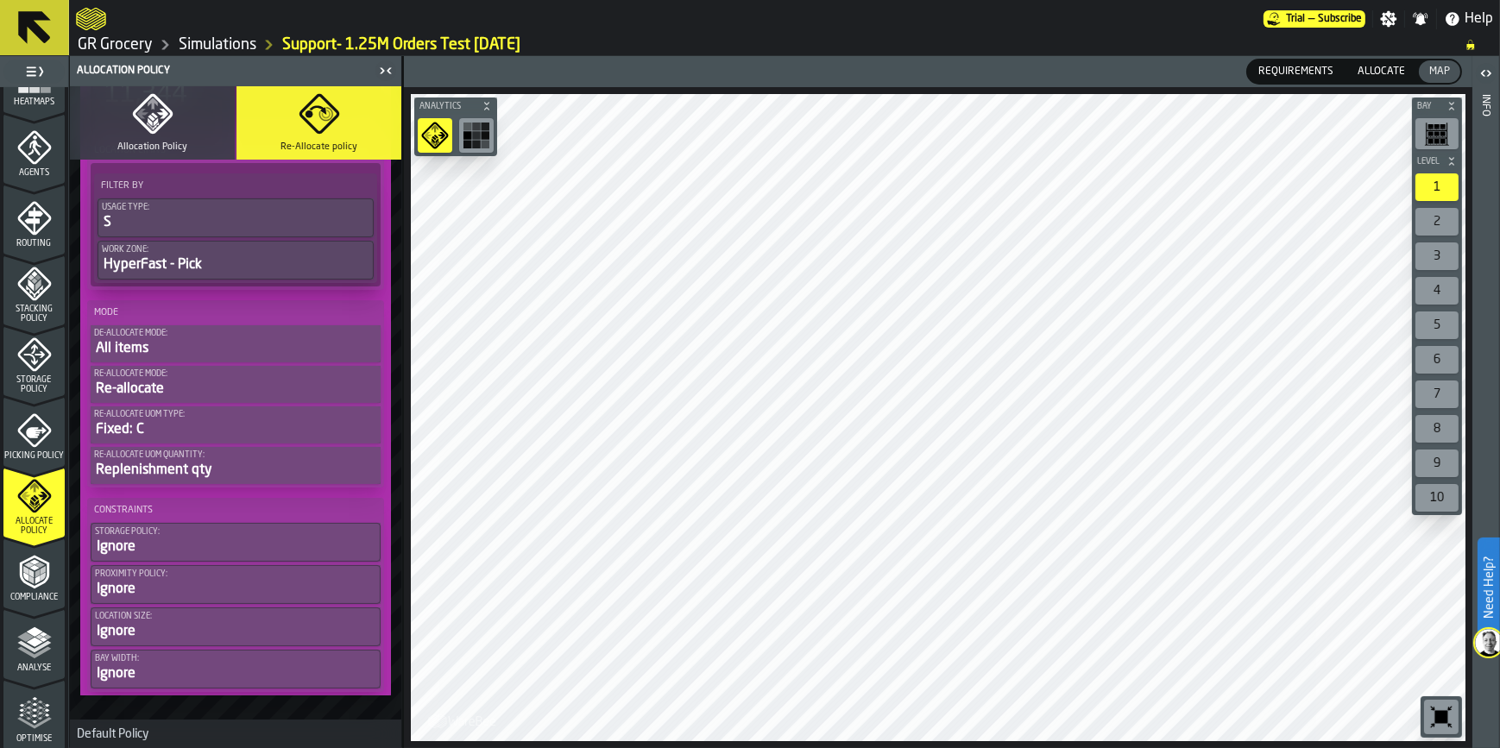
scroll to position [365, 0]
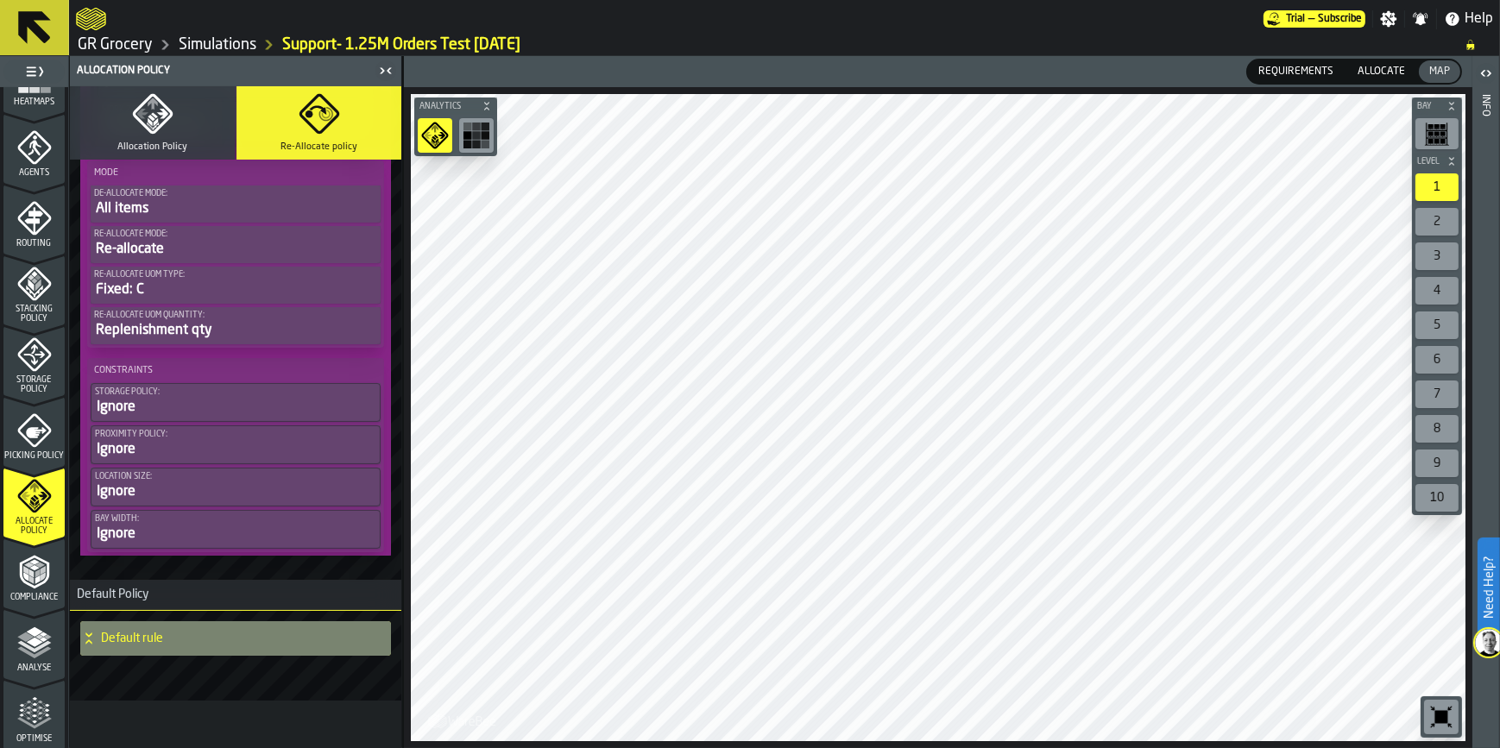
click at [201, 643] on h4 "Default rule" at bounding box center [239, 639] width 276 height 14
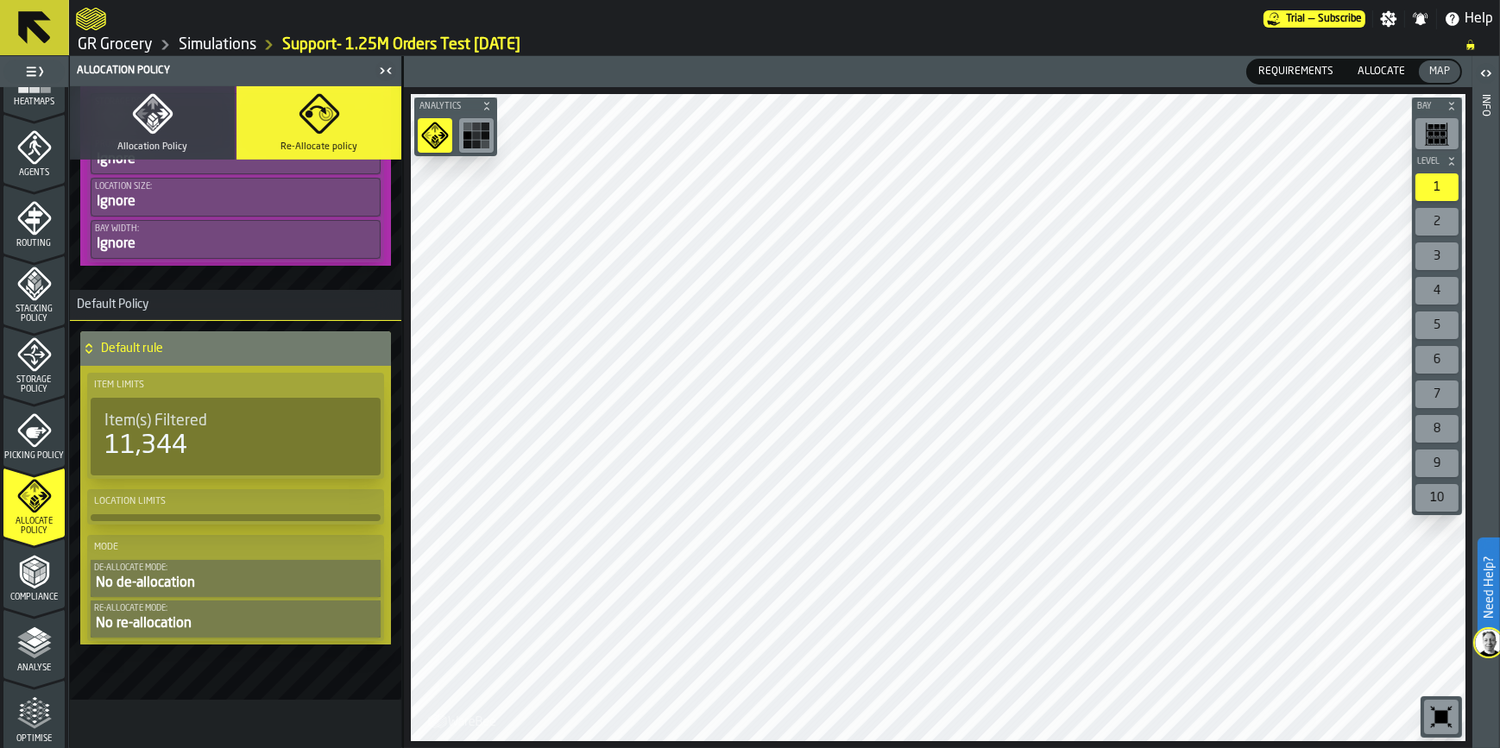
scroll to position [341, 0]
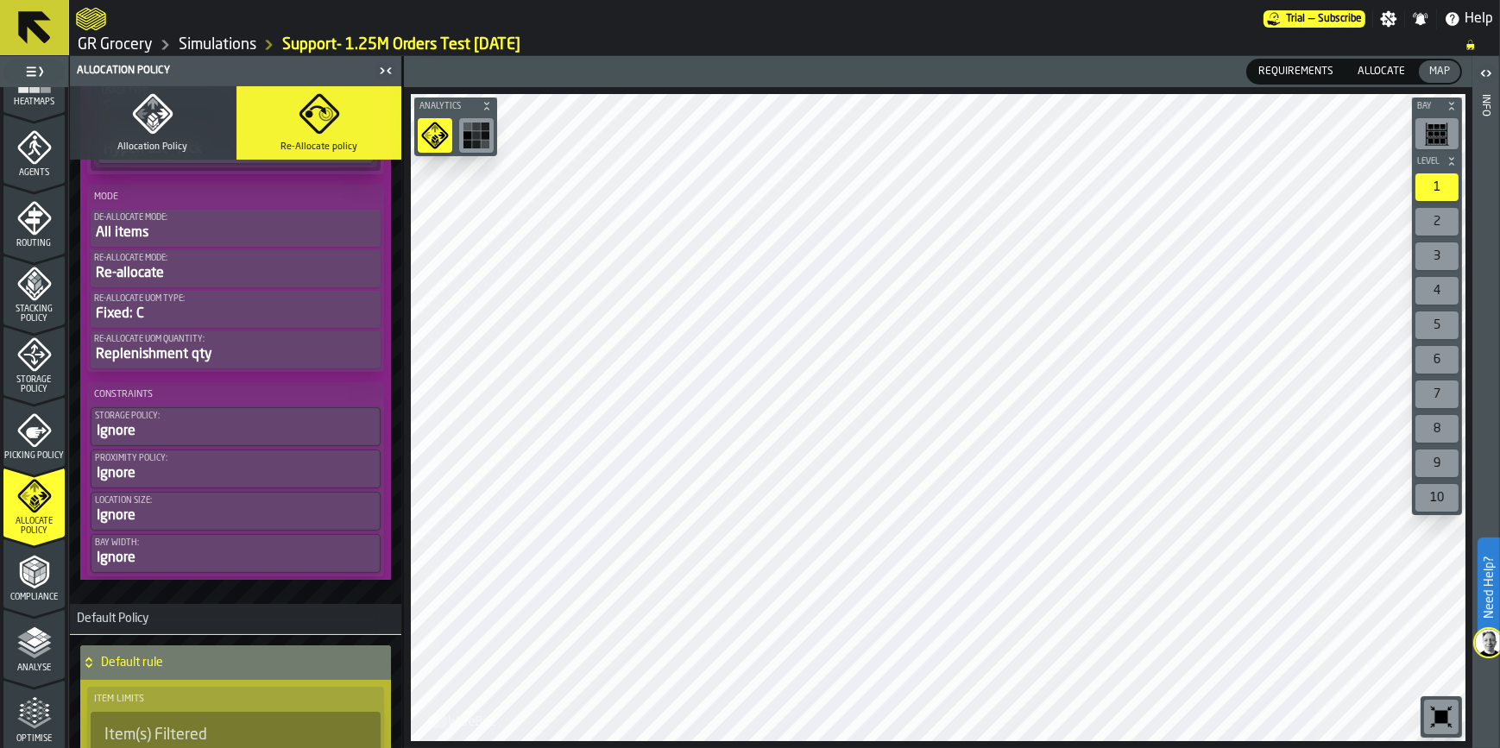
click at [43, 565] on icon "menu Compliance" at bounding box center [34, 572] width 35 height 35
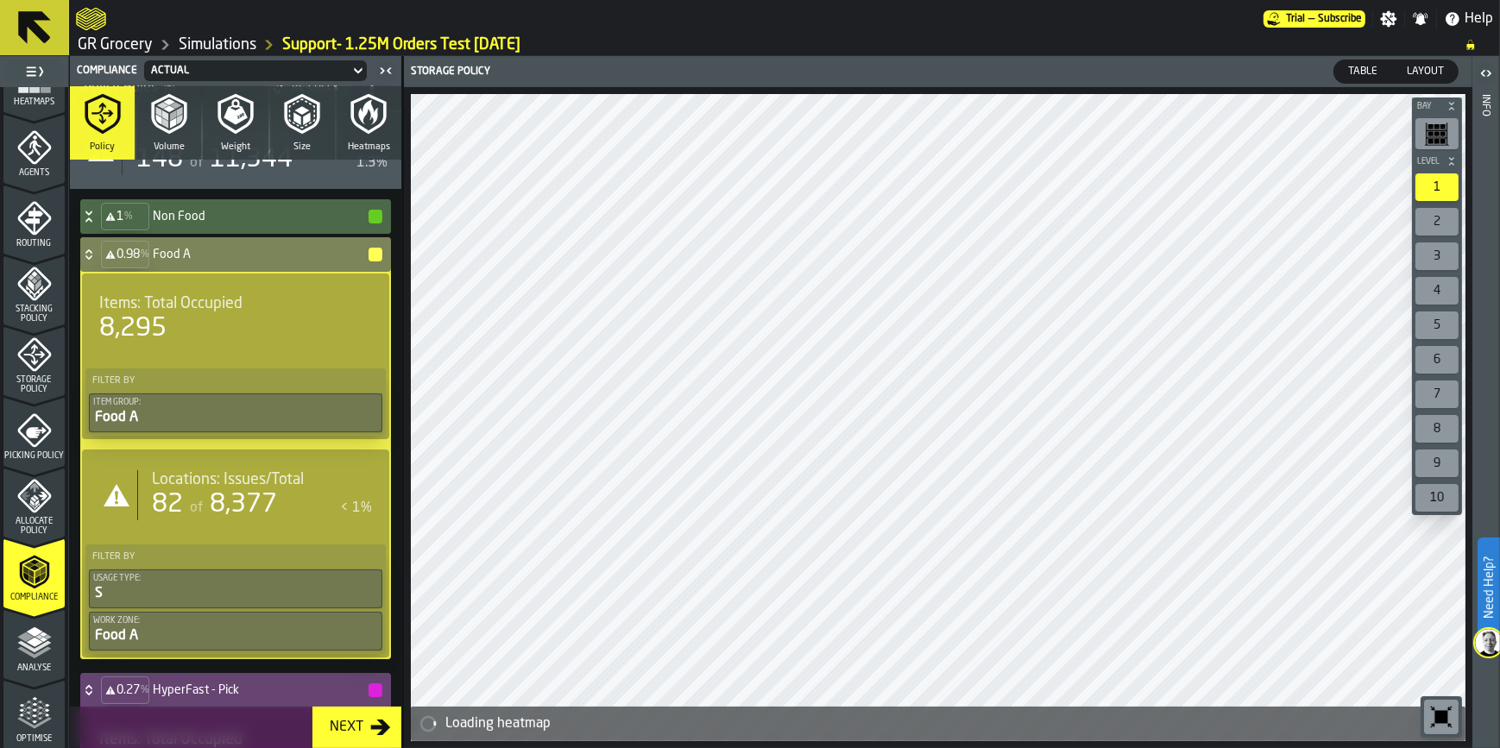
scroll to position [0, 0]
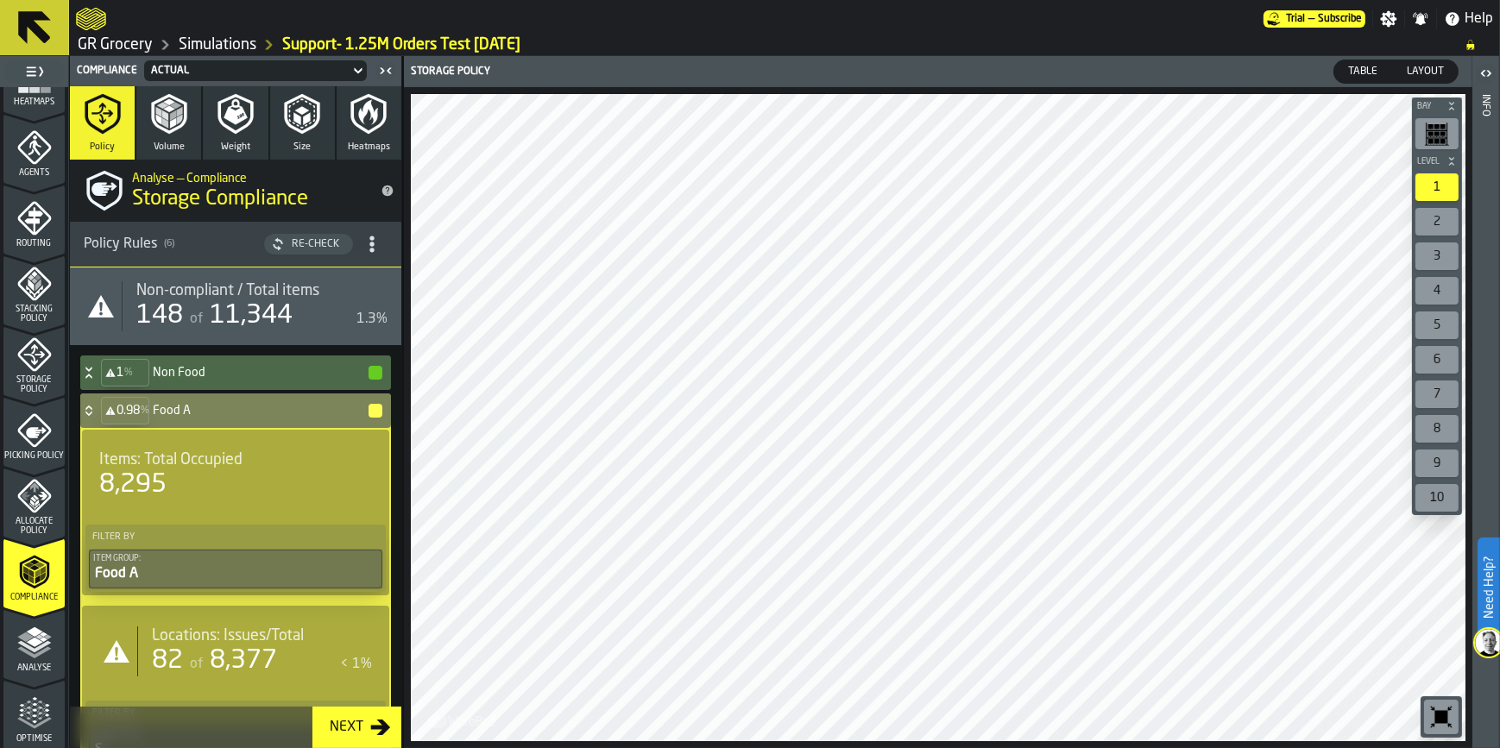
click at [212, 411] on h4 "Food A" at bounding box center [260, 411] width 214 height 14
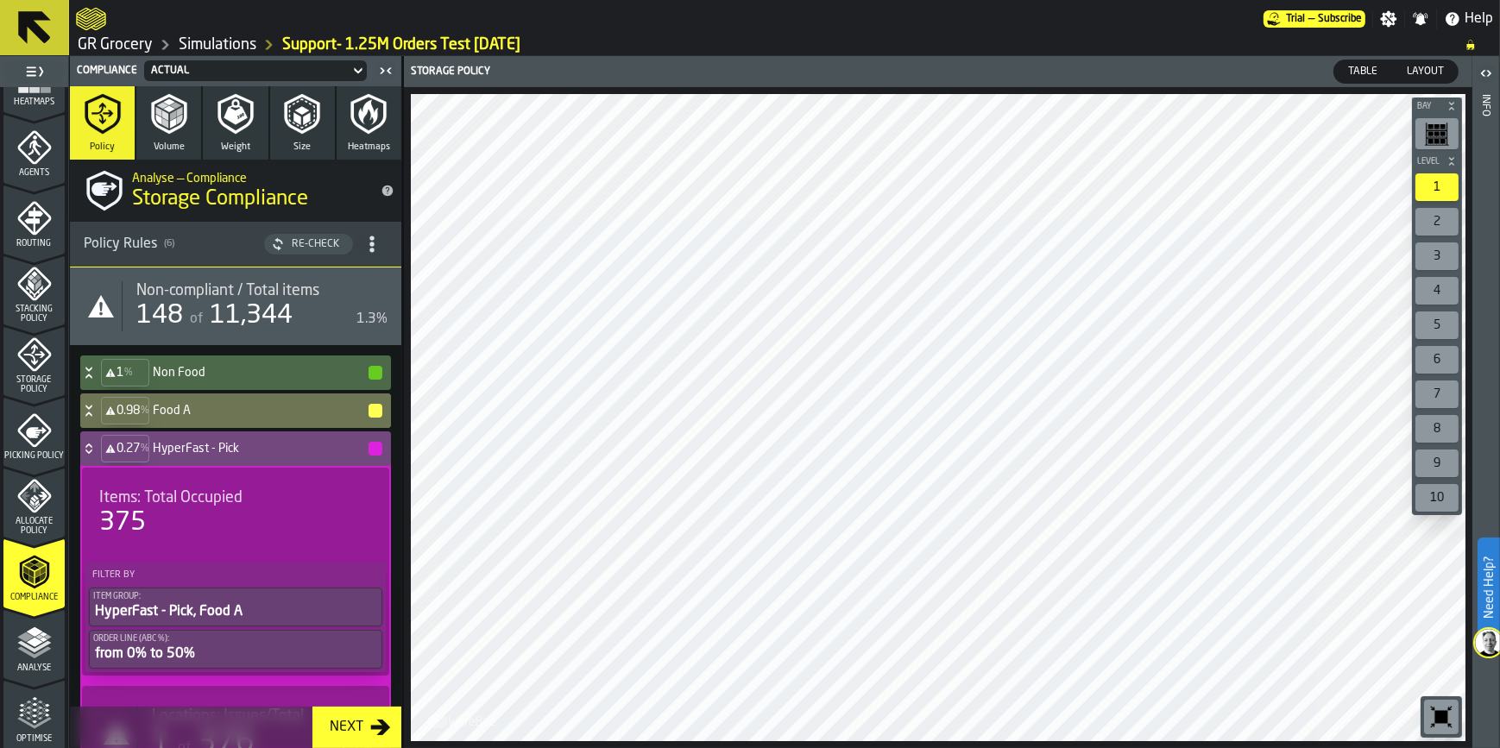
click at [203, 458] on div "0.27 % HyperFast - Pick" at bounding box center [232, 449] width 304 height 35
